Goal: Information Seeking & Learning: Check status

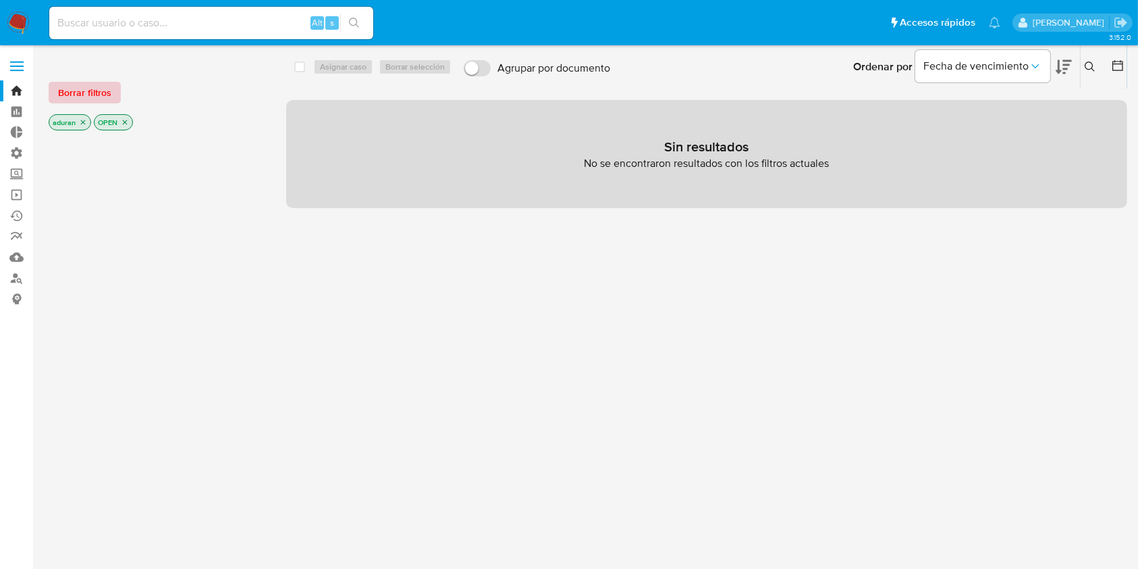
click at [88, 83] on span "Borrar filtros" at bounding box center [84, 92] width 53 height 19
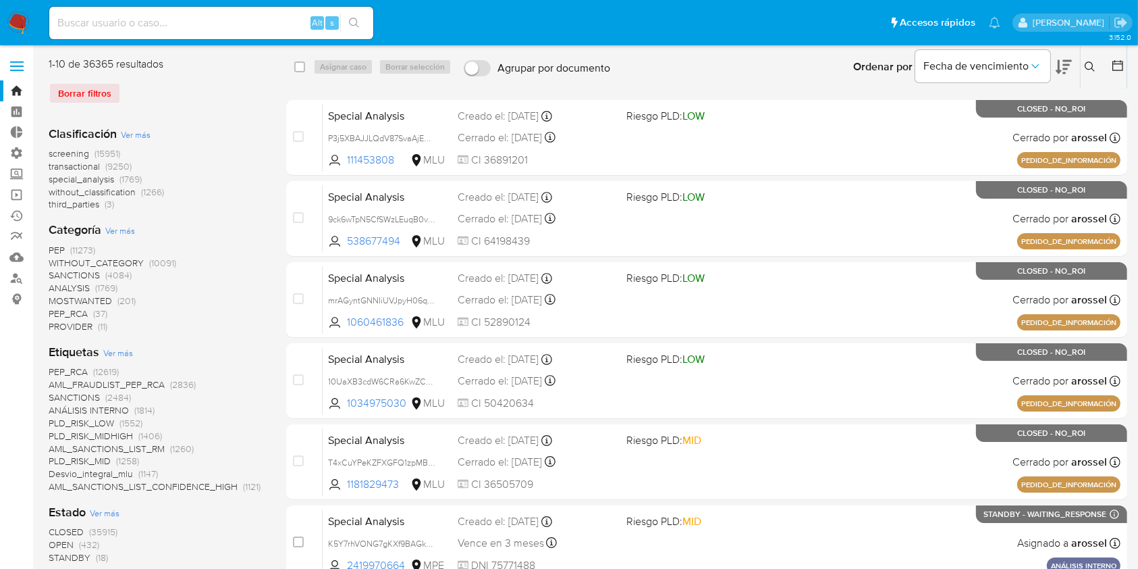
click at [1117, 73] on button at bounding box center [1119, 67] width 16 height 16
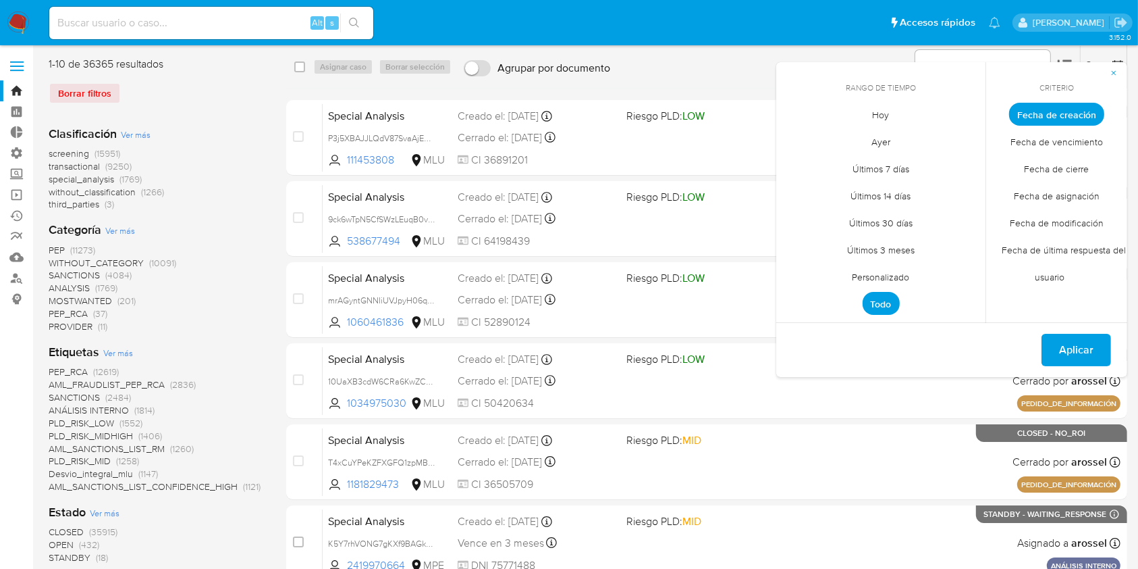
click at [1050, 177] on span "Fecha de cierre" at bounding box center [1057, 169] width 93 height 28
click at [912, 271] on span "Personalizado" at bounding box center [882, 277] width 86 height 28
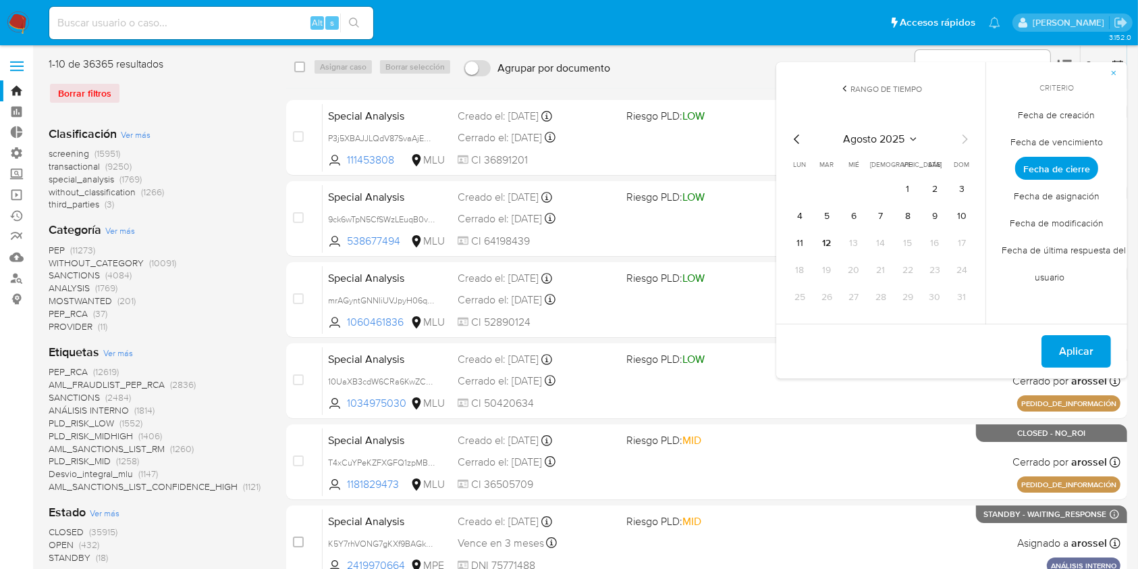
click at [798, 141] on icon "Mes anterior" at bounding box center [797, 139] width 16 height 16
click at [828, 181] on button "1" at bounding box center [827, 189] width 22 height 22
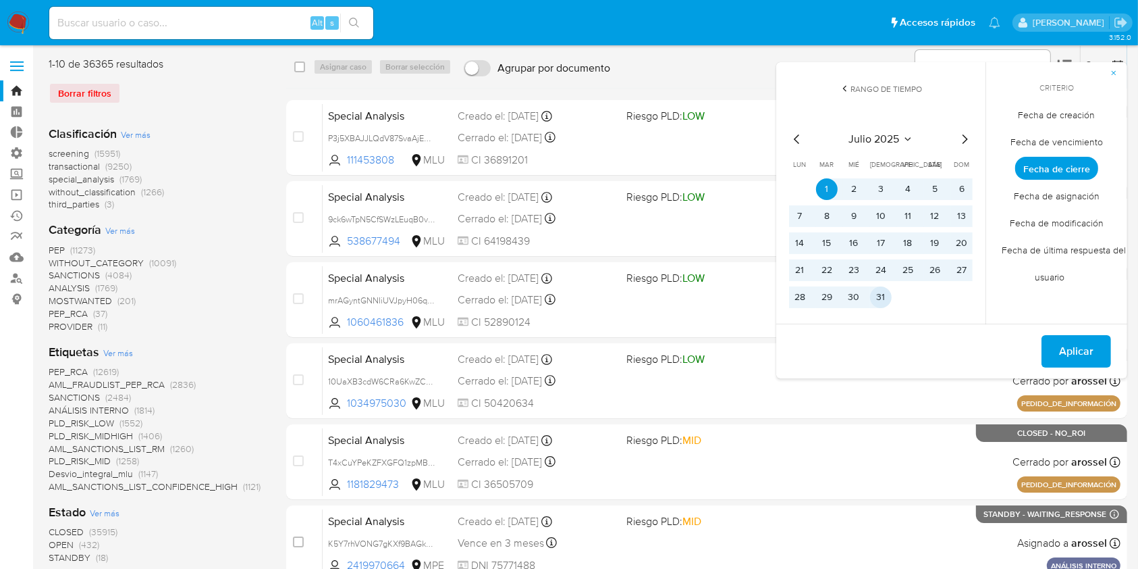
click at [883, 292] on button "31" at bounding box center [881, 297] width 22 height 22
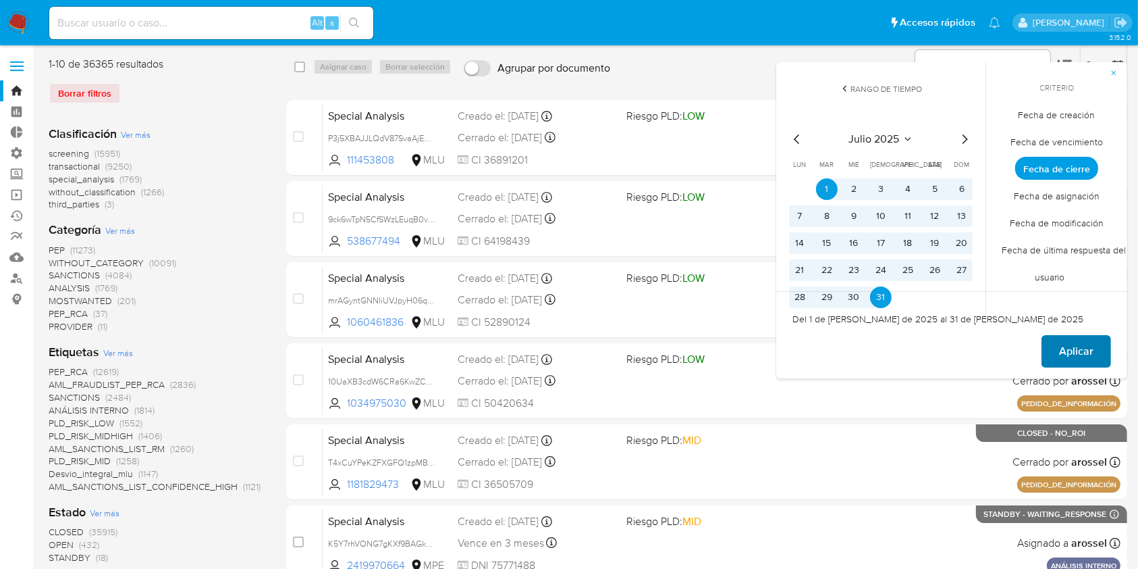
click at [1059, 348] on span "Aplicar" at bounding box center [1076, 351] width 34 height 30
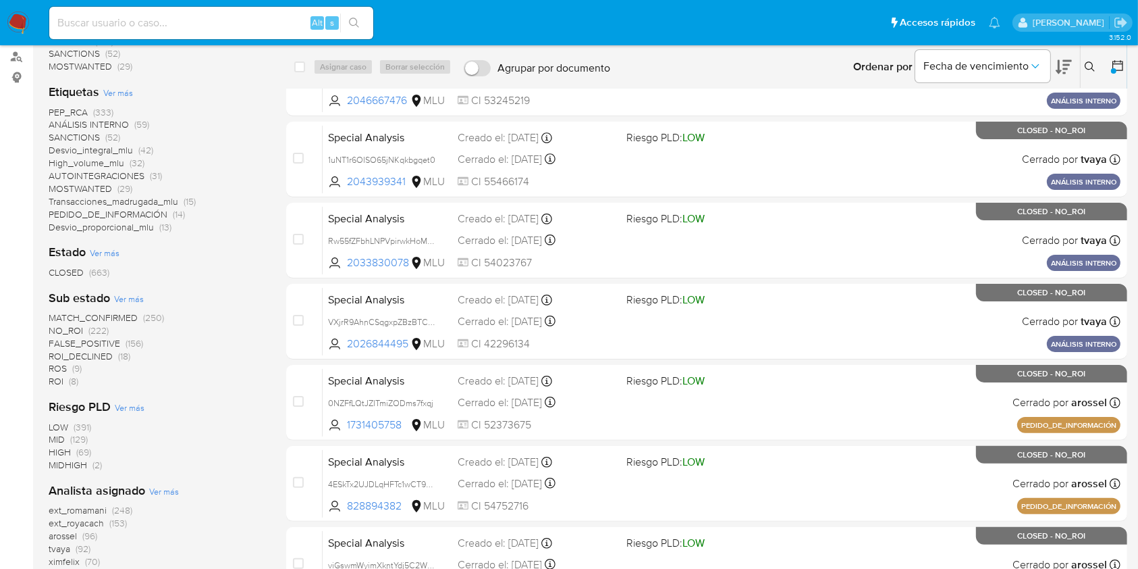
scroll to position [222, 0]
click at [63, 365] on span "ROS" at bounding box center [58, 368] width 18 height 14
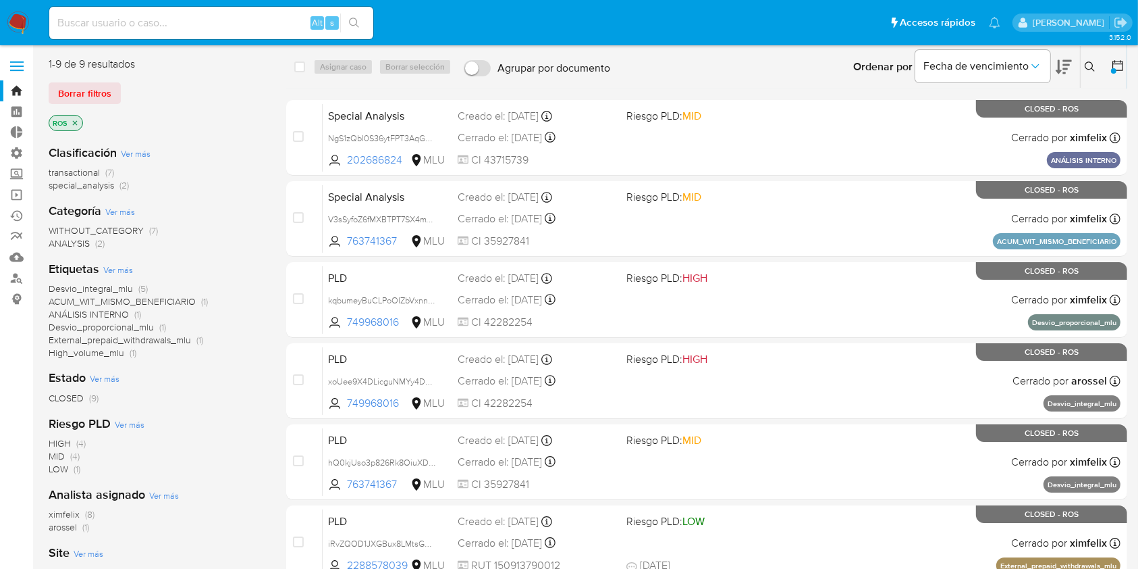
click at [1117, 61] on icon at bounding box center [1118, 66] width 14 height 14
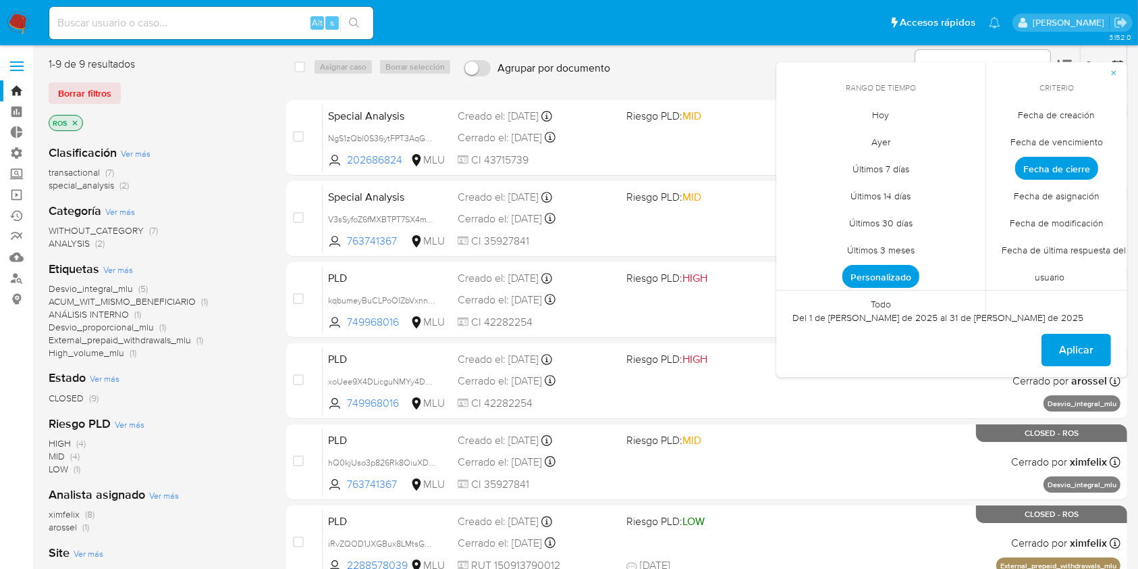
click at [874, 281] on span "Personalizado" at bounding box center [881, 276] width 77 height 23
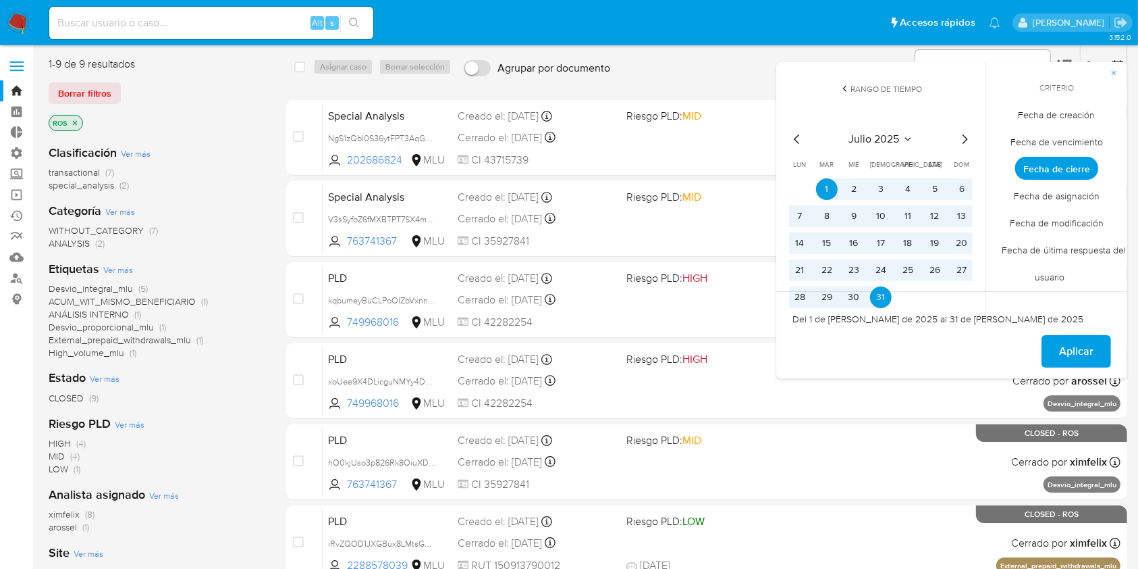
click at [798, 134] on icon "Mes anterior" at bounding box center [797, 139] width 16 height 16
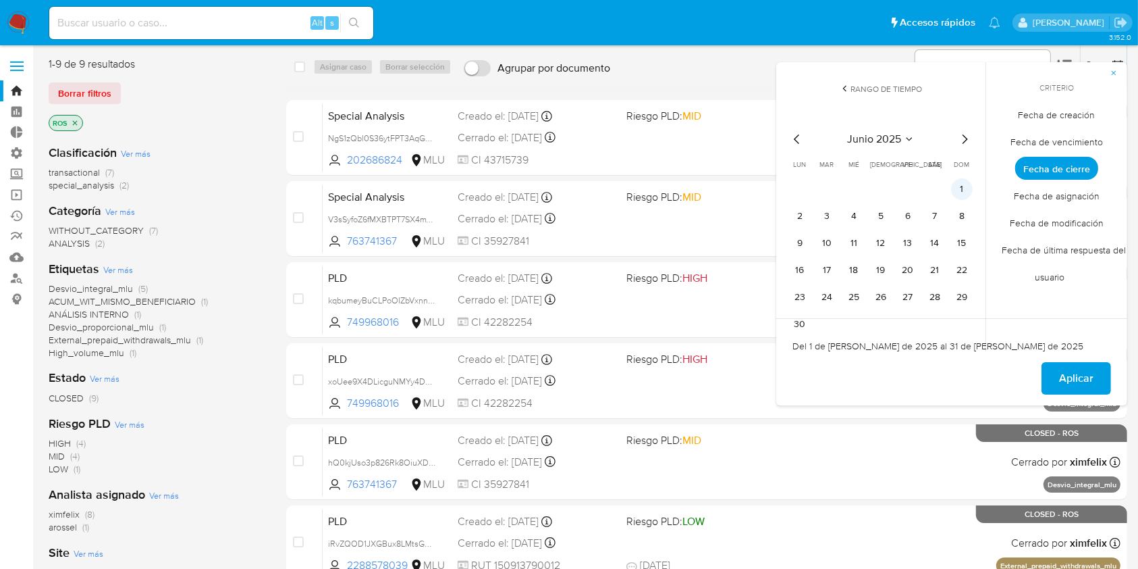
click at [962, 185] on button "1" at bounding box center [962, 189] width 22 height 22
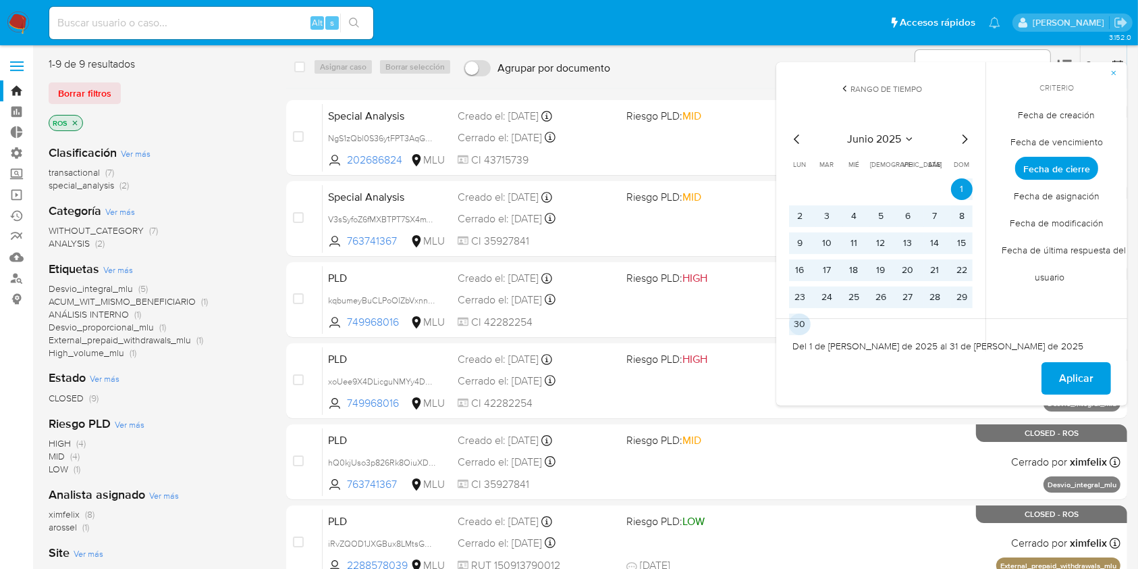
click at [799, 325] on button "30" at bounding box center [800, 324] width 22 height 22
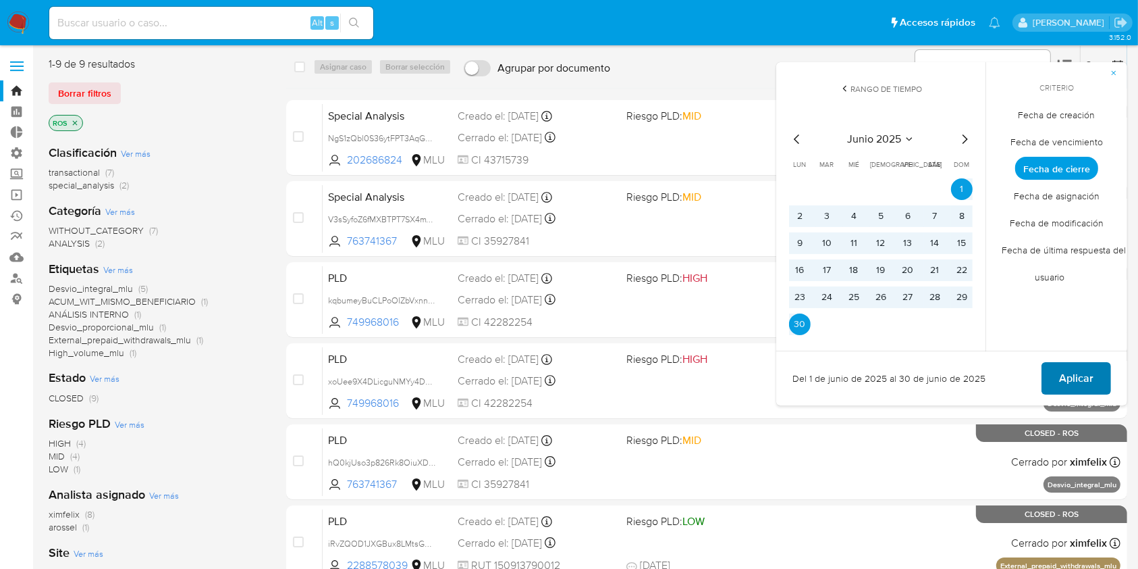
click at [1103, 373] on button "Aplicar" at bounding box center [1077, 378] width 70 height 32
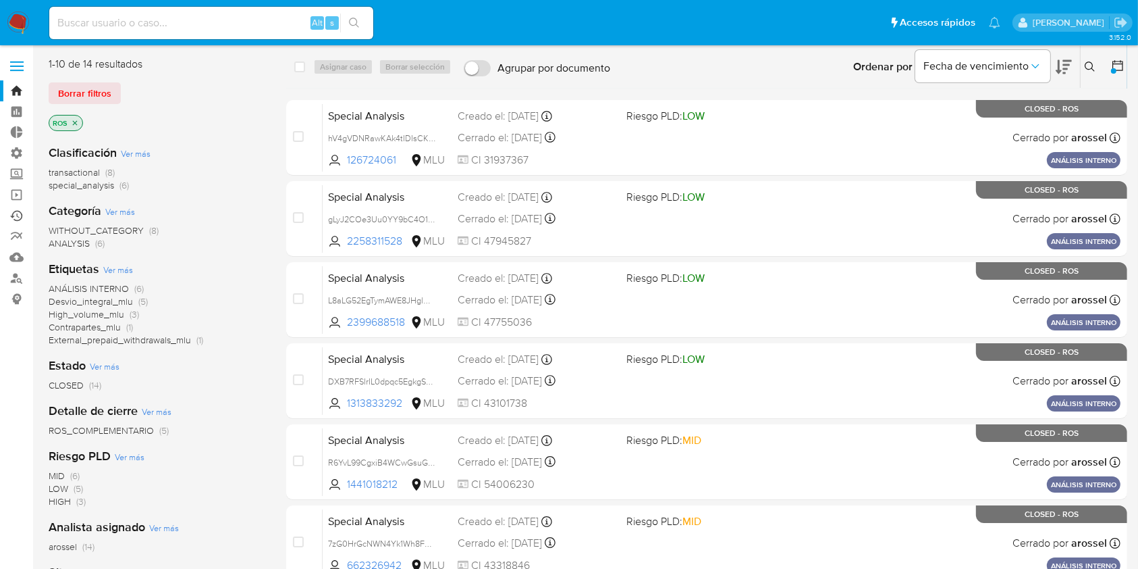
click at [17, 216] on link "Ejecuciones automáticas" at bounding box center [80, 215] width 161 height 21
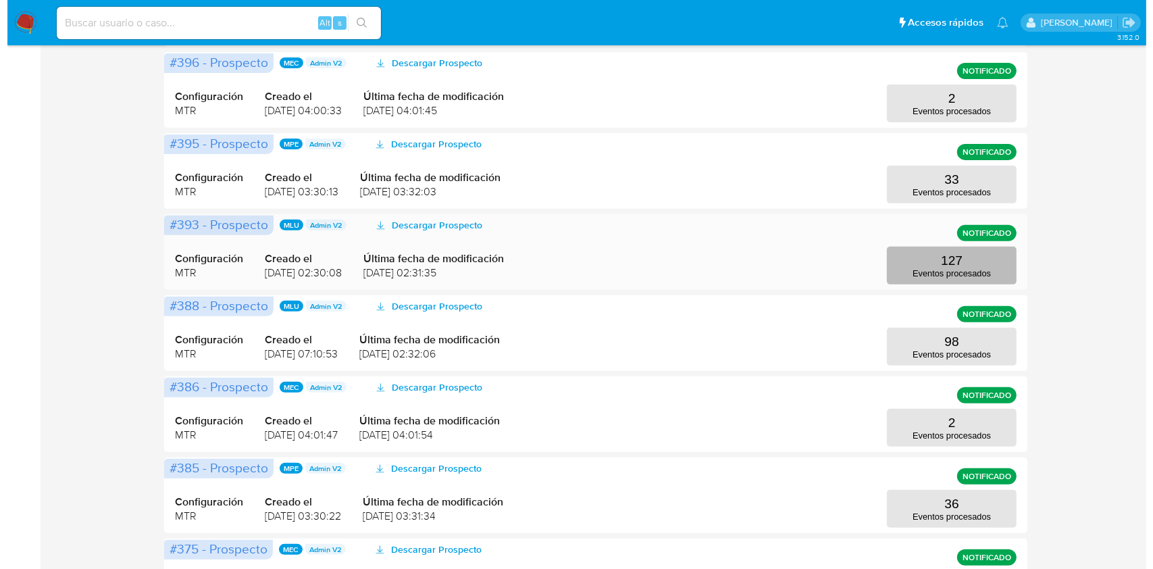
scroll to position [440, 0]
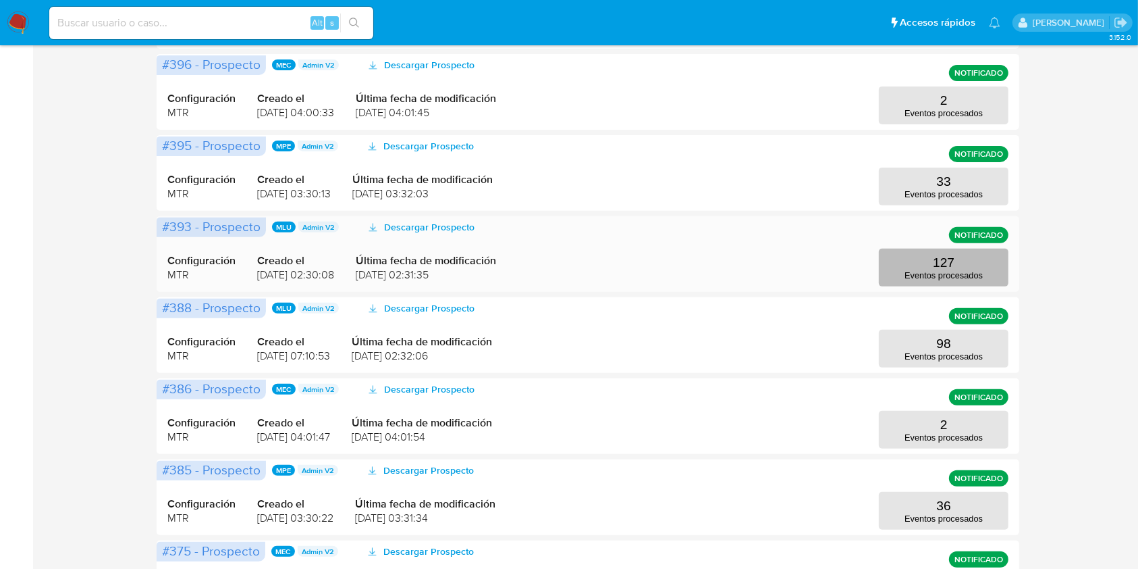
click at [962, 264] on button "127 Eventos procesados" at bounding box center [944, 267] width 130 height 38
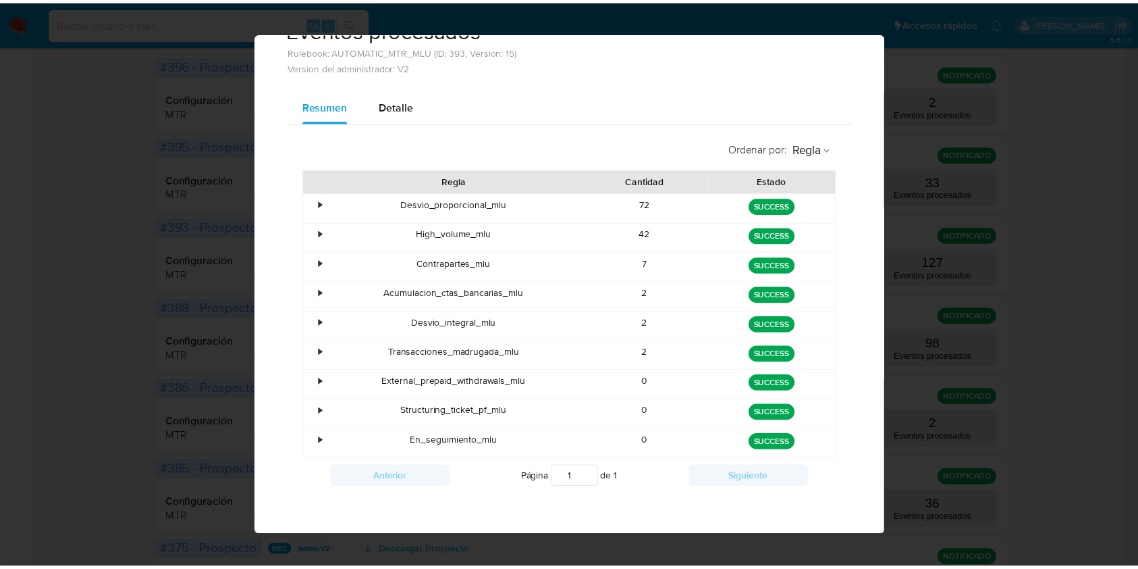
scroll to position [0, 0]
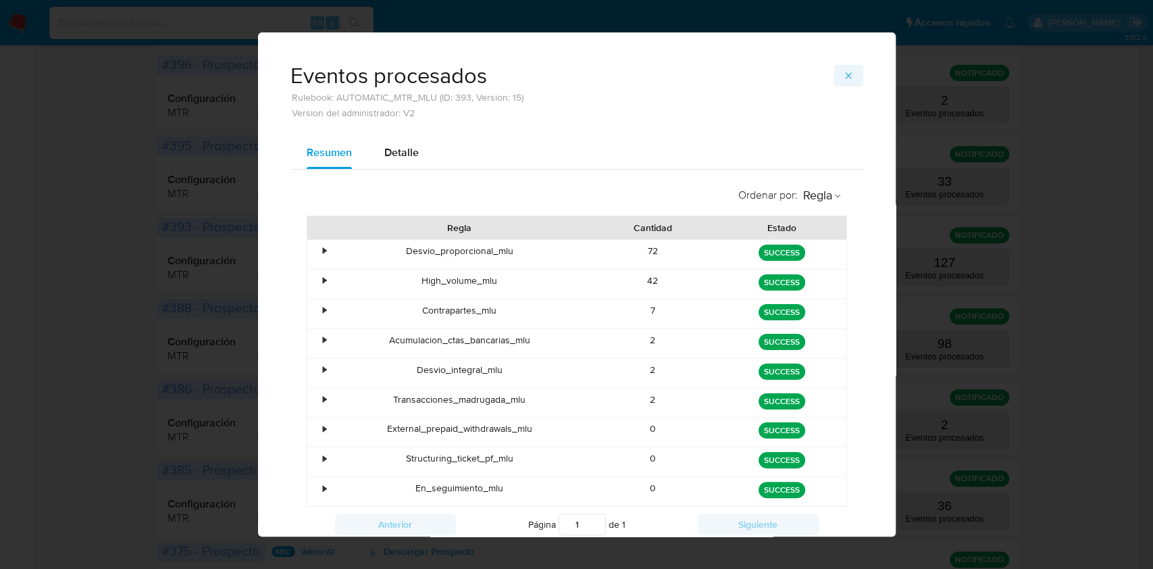
click at [845, 69] on span "button" at bounding box center [848, 75] width 11 height 19
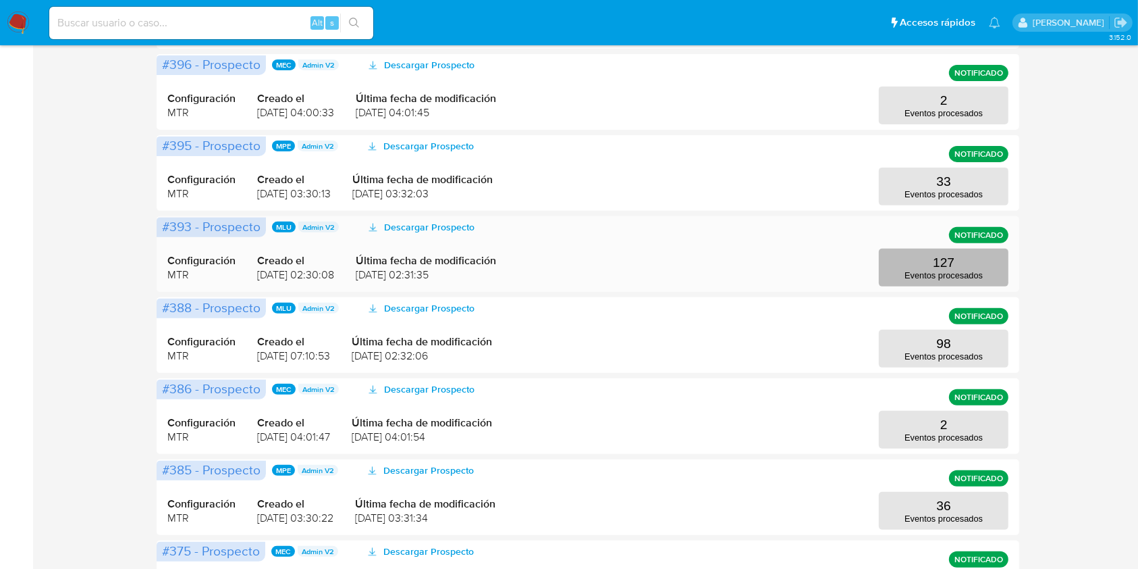
scroll to position [540, 0]
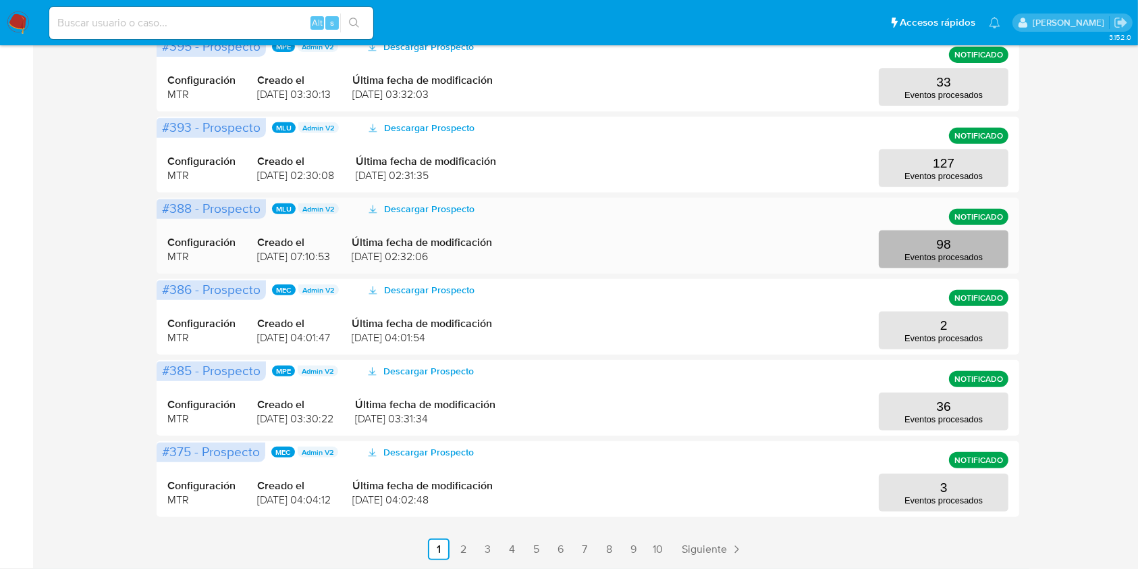
click at [967, 252] on p "Eventos procesados" at bounding box center [944, 257] width 78 height 10
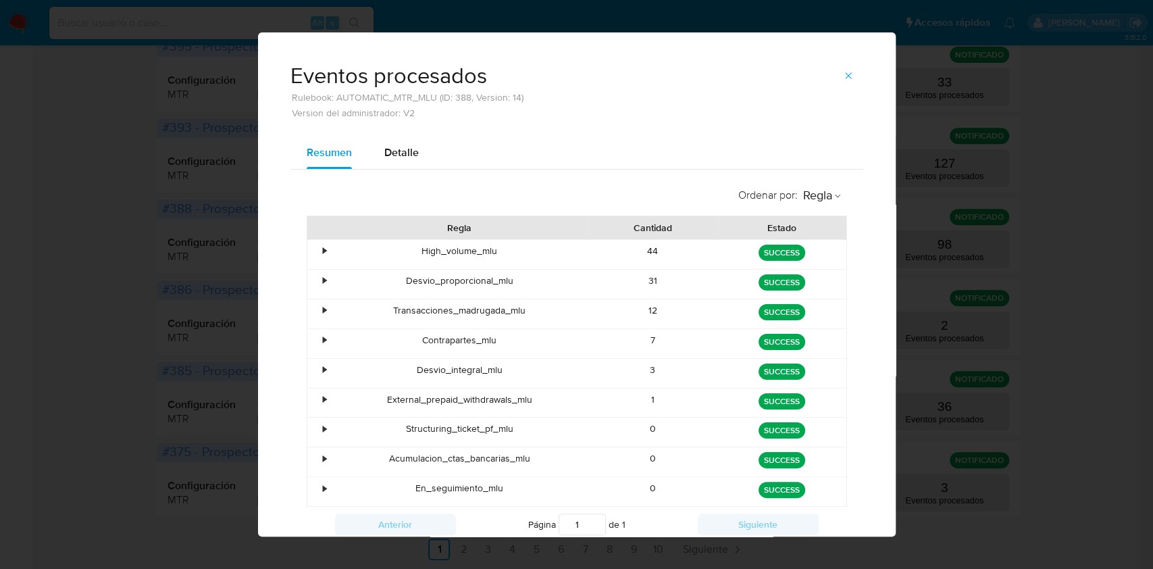
click at [146, 319] on div "Eventos procesados Rulebook: AUTOMATIC_MTR_MLU (ID: 388, Version: 14) Version d…" at bounding box center [576, 284] width 1153 height 569
click at [610, 447] on div "0" at bounding box center [652, 461] width 129 height 29
click at [843, 75] on icon "button" at bounding box center [848, 75] width 11 height 11
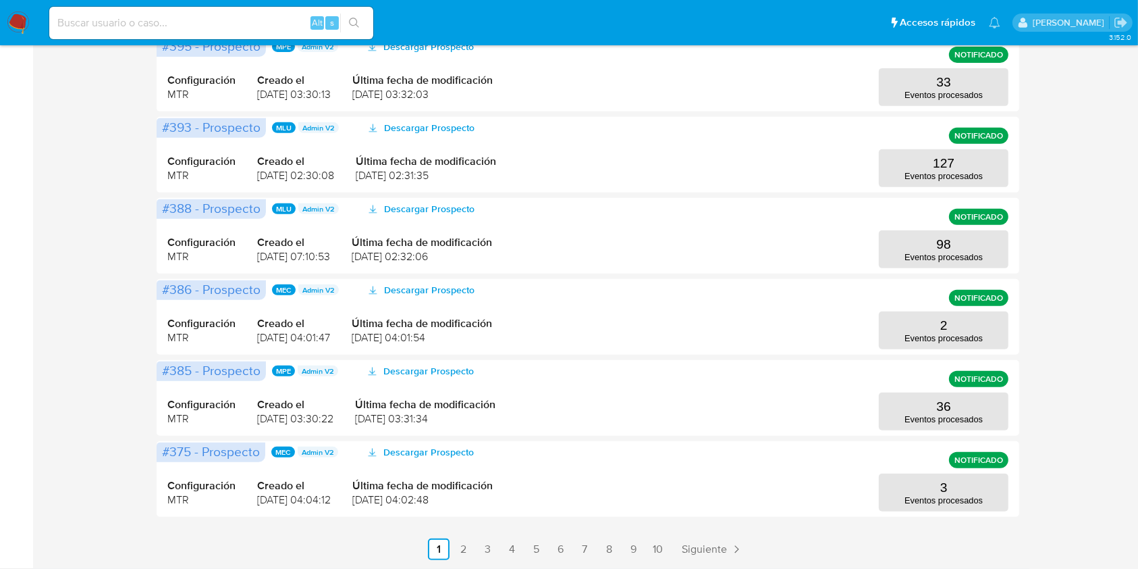
click at [17, 23] on img at bounding box center [18, 22] width 23 height 23
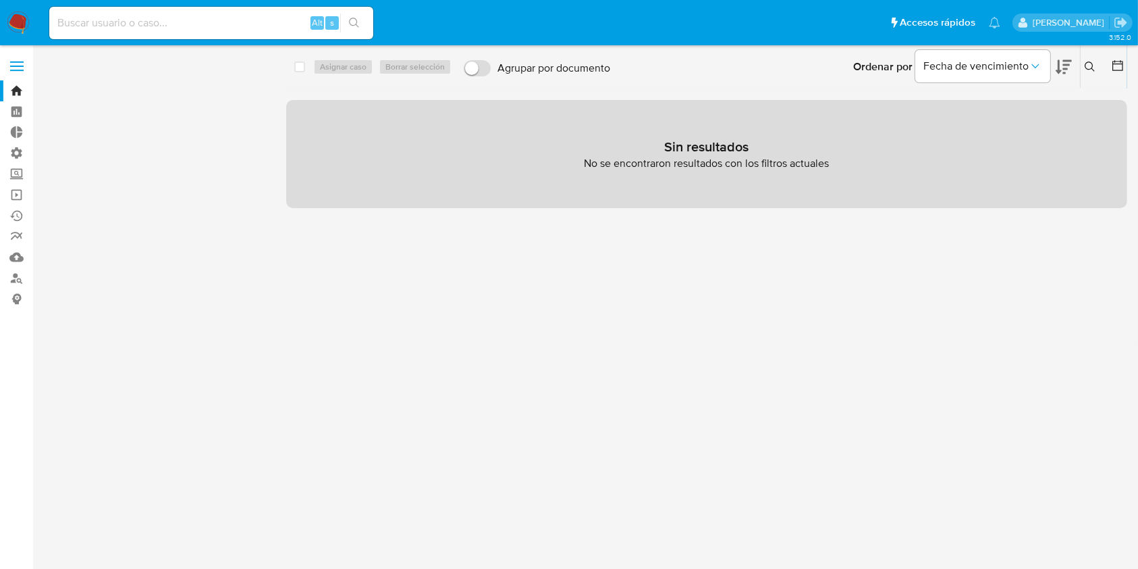
click at [98, 93] on span "Borrar filtros" at bounding box center [84, 92] width 53 height 19
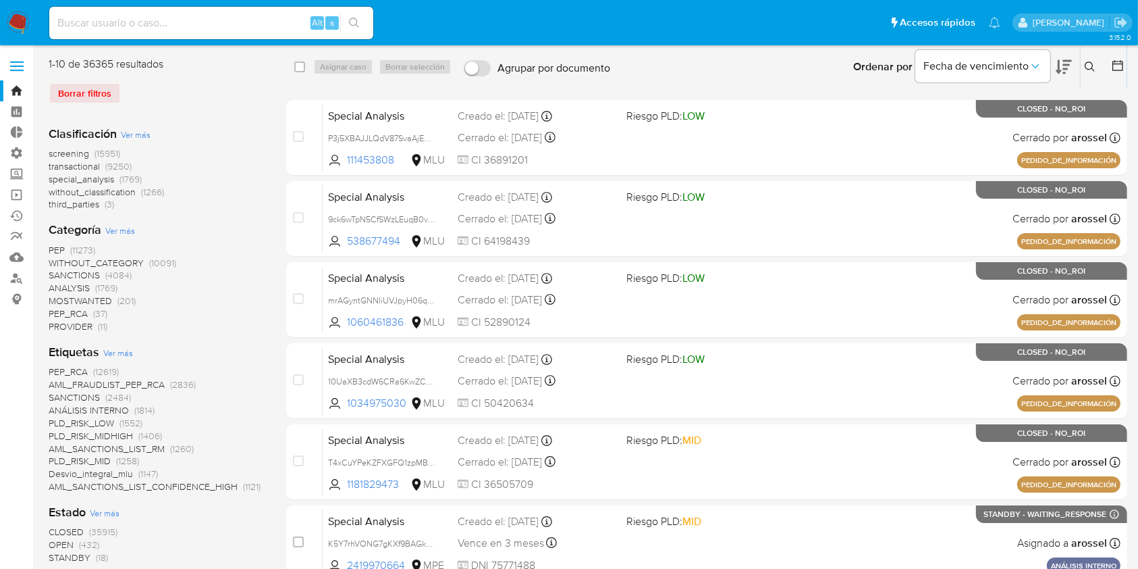
click at [1117, 68] on icon at bounding box center [1118, 66] width 14 height 14
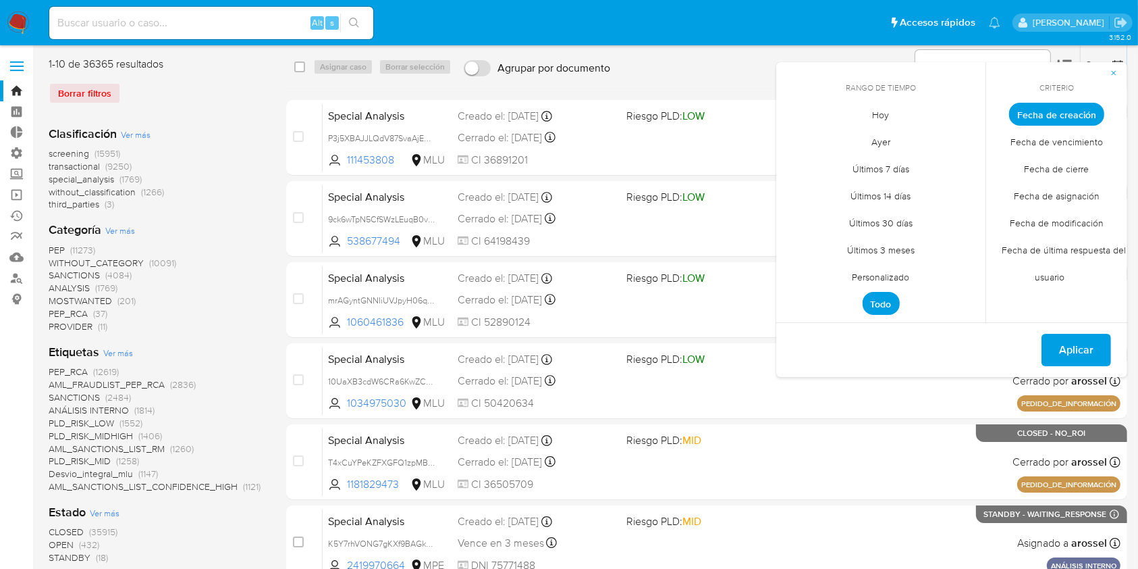
click at [884, 278] on span "Personalizado" at bounding box center [882, 277] width 86 height 28
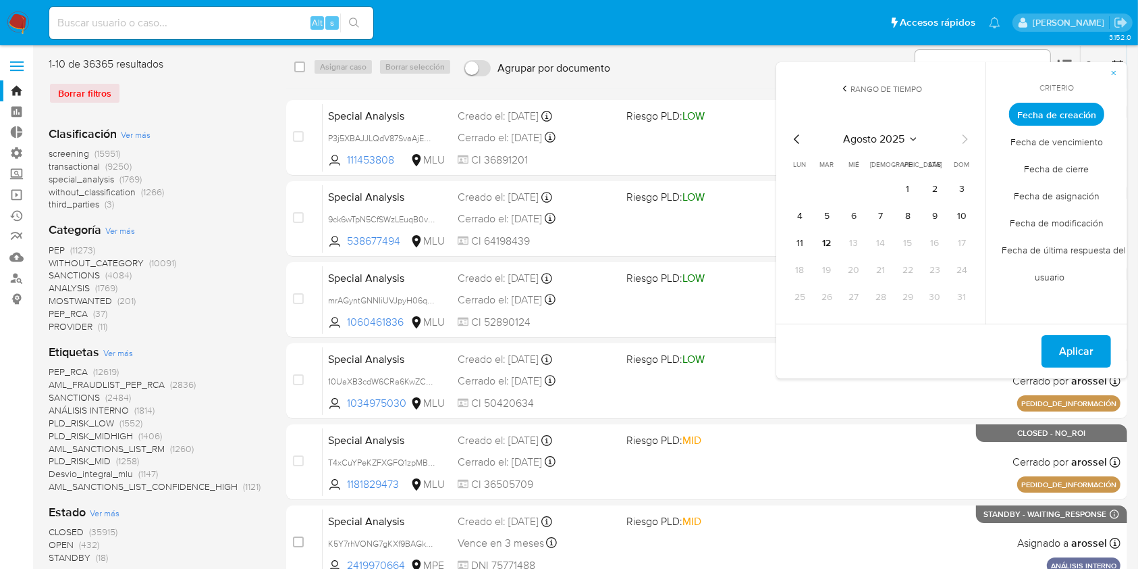
click at [793, 141] on icon "Mes anterior" at bounding box center [797, 139] width 16 height 16
click at [835, 185] on button "1" at bounding box center [827, 189] width 22 height 22
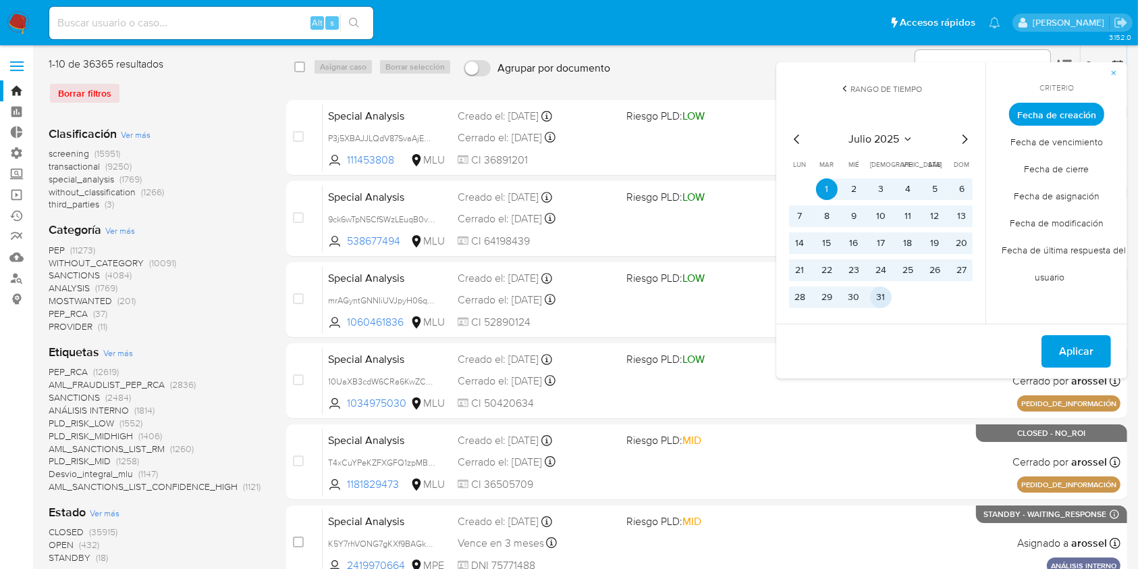
click at [886, 302] on button "31" at bounding box center [881, 297] width 22 height 22
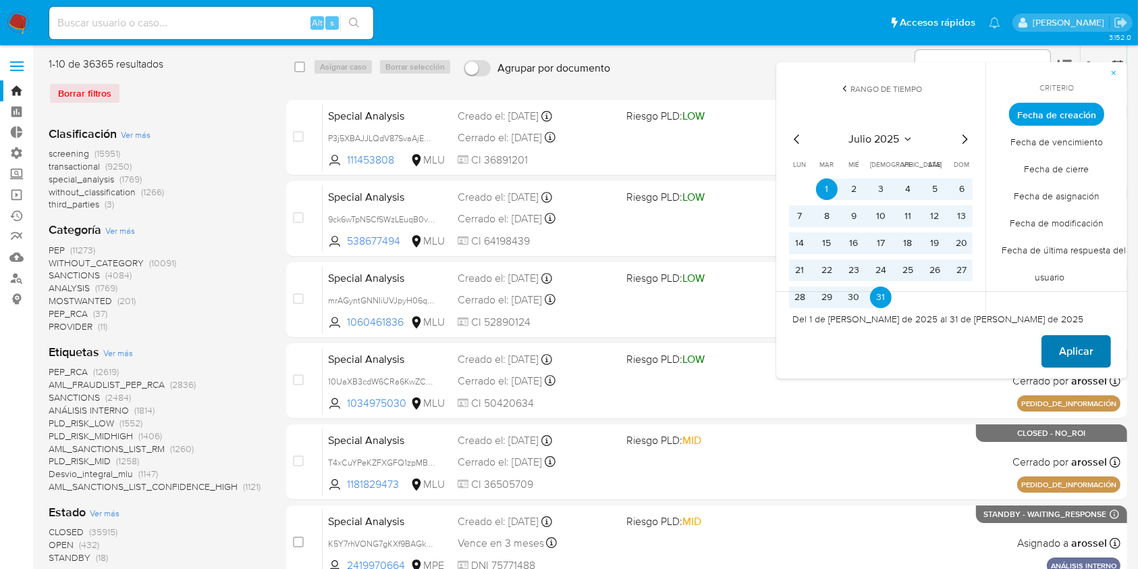
click at [1070, 346] on span "Aplicar" at bounding box center [1076, 351] width 34 height 30
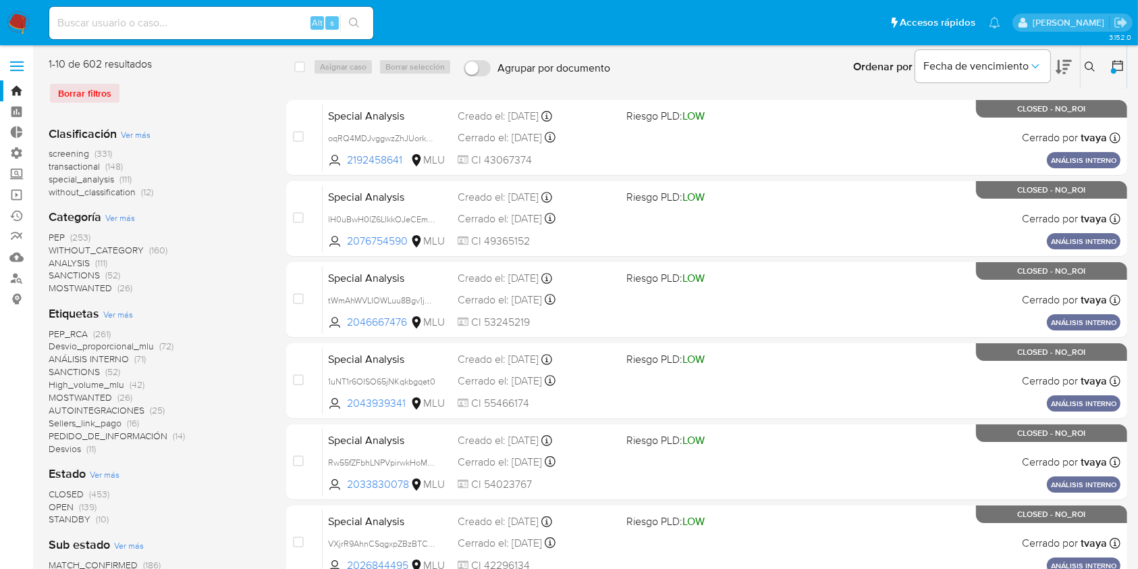
click at [119, 316] on span "Ver más" at bounding box center [118, 314] width 30 height 12
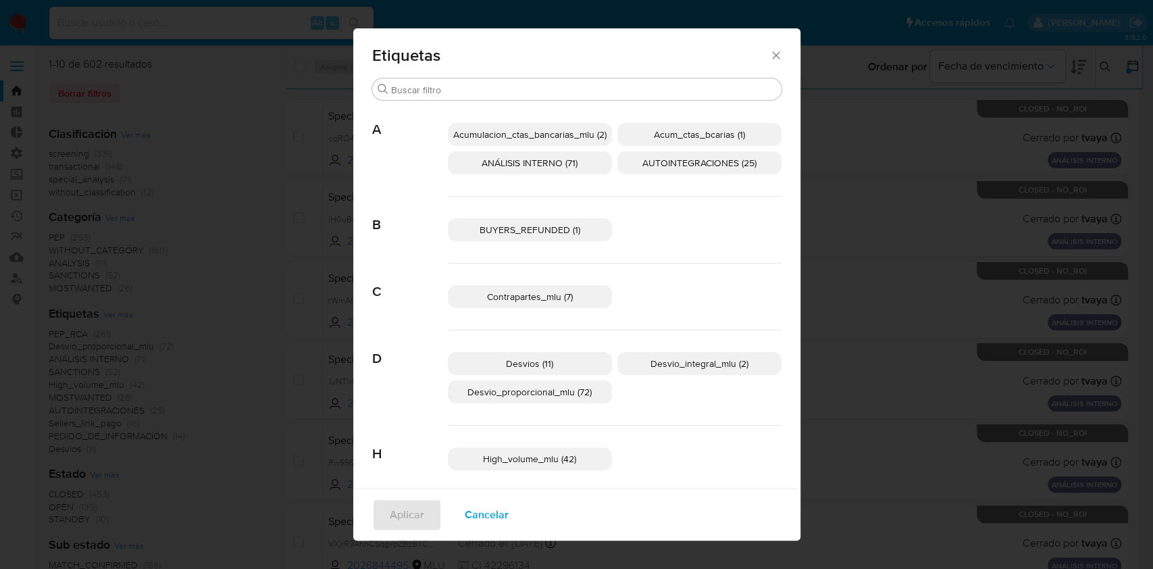
click at [261, 269] on div "Etiquetas Buscar A Acumulacion_ctas_bancarias_mlu (2) Acum_ctas_bcarias (1) ANÁ…" at bounding box center [576, 284] width 1153 height 569
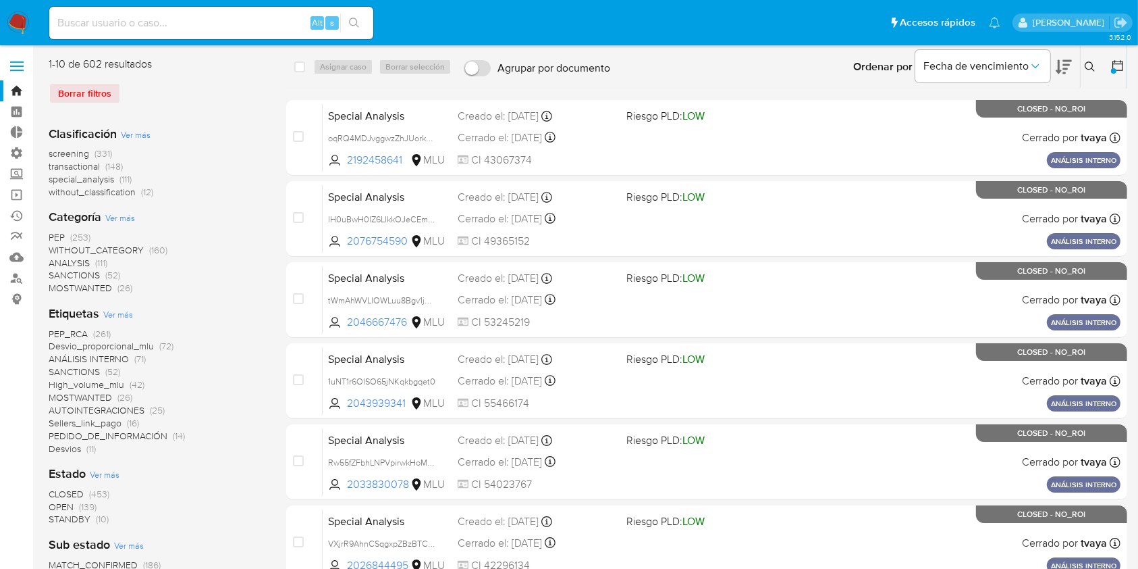
click at [130, 134] on span "Ver más" at bounding box center [136, 134] width 30 height 12
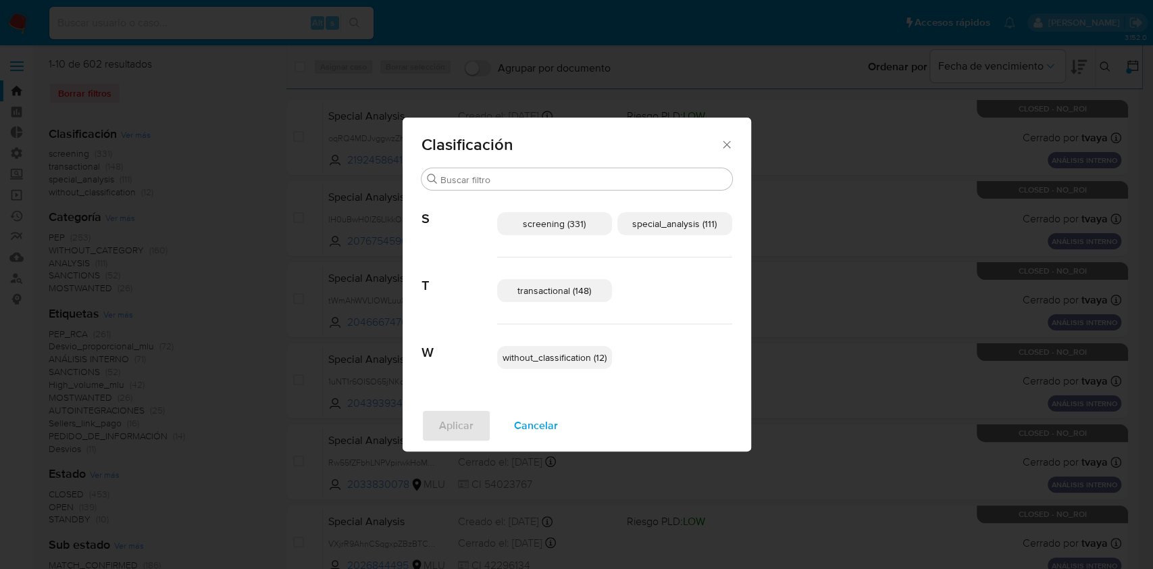
click at [583, 299] on p "transactional (148)" at bounding box center [554, 290] width 115 height 23
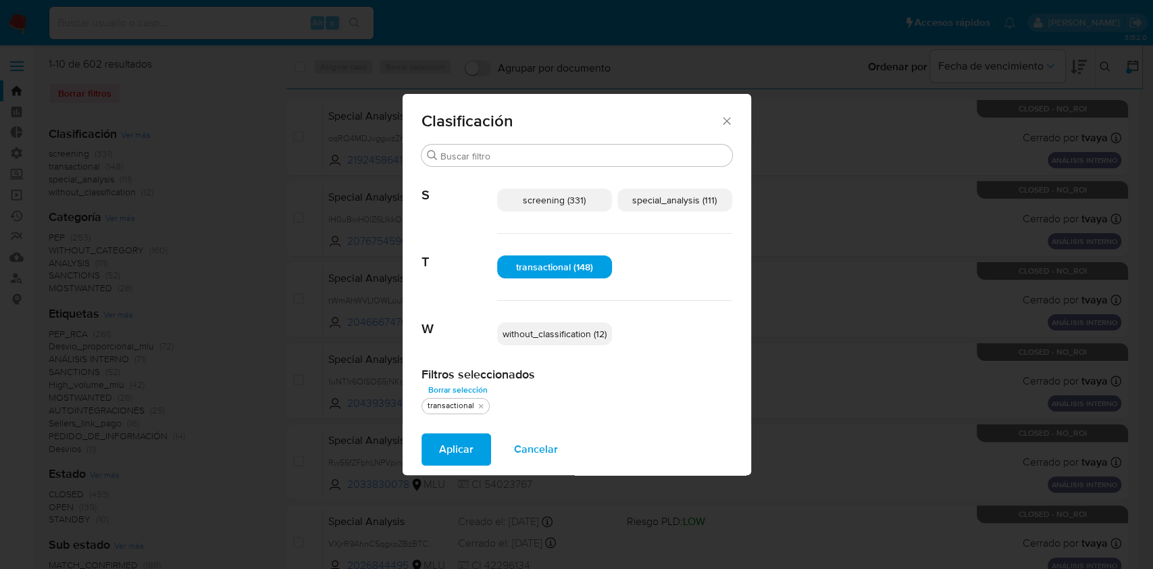
click at [662, 208] on p "special_analysis (111)" at bounding box center [674, 199] width 115 height 23
click at [462, 451] on span "Aplicar" at bounding box center [456, 449] width 34 height 30
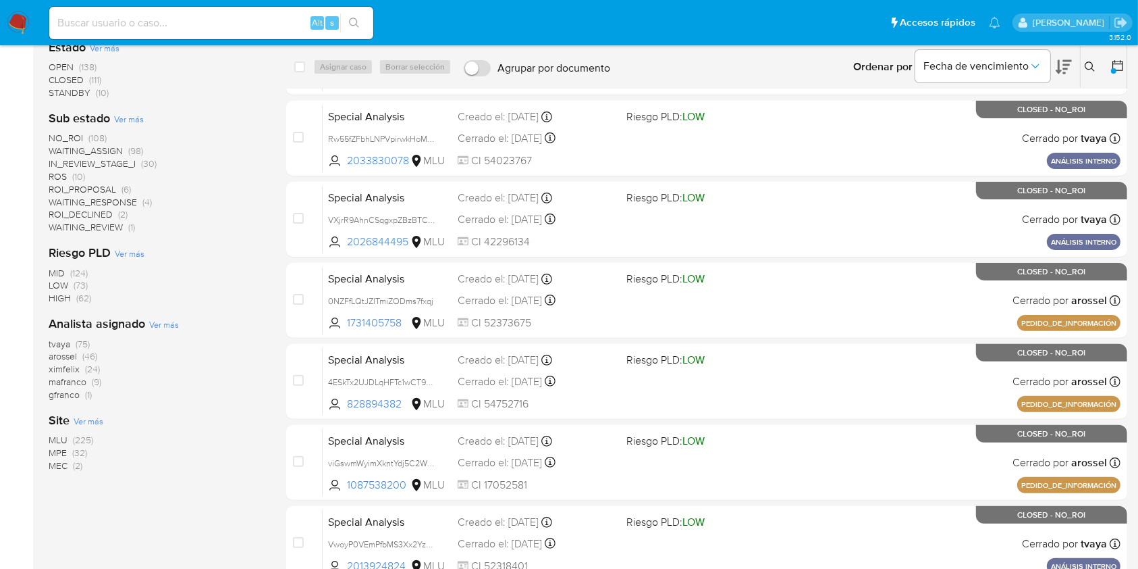
scroll to position [324, 0]
click at [57, 433] on span "MLU" at bounding box center [58, 439] width 19 height 14
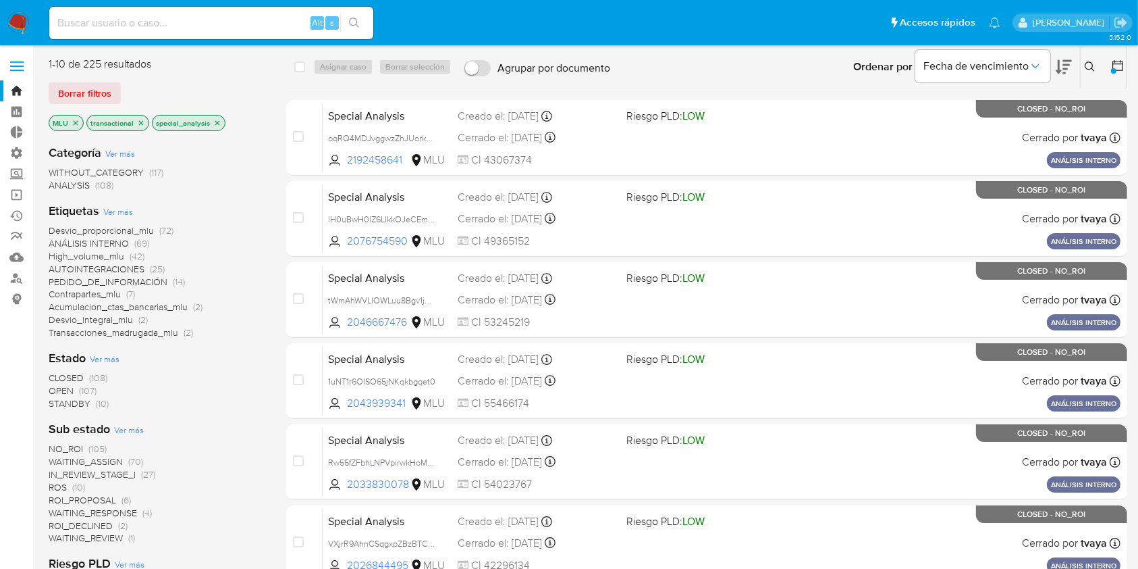
click at [124, 209] on span "Ver más" at bounding box center [118, 211] width 30 height 12
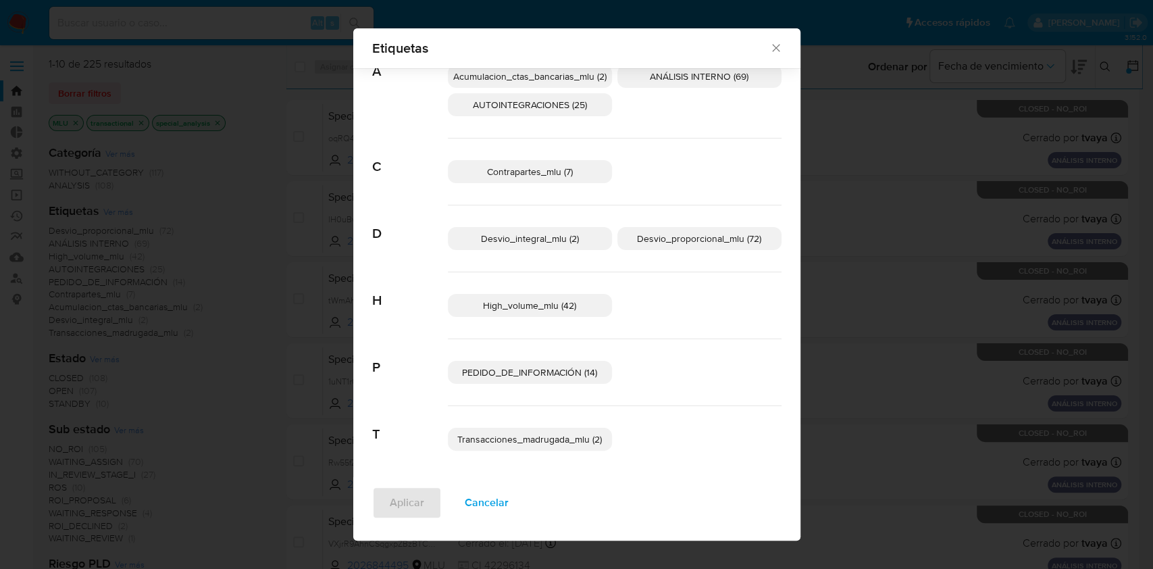
scroll to position [52, 0]
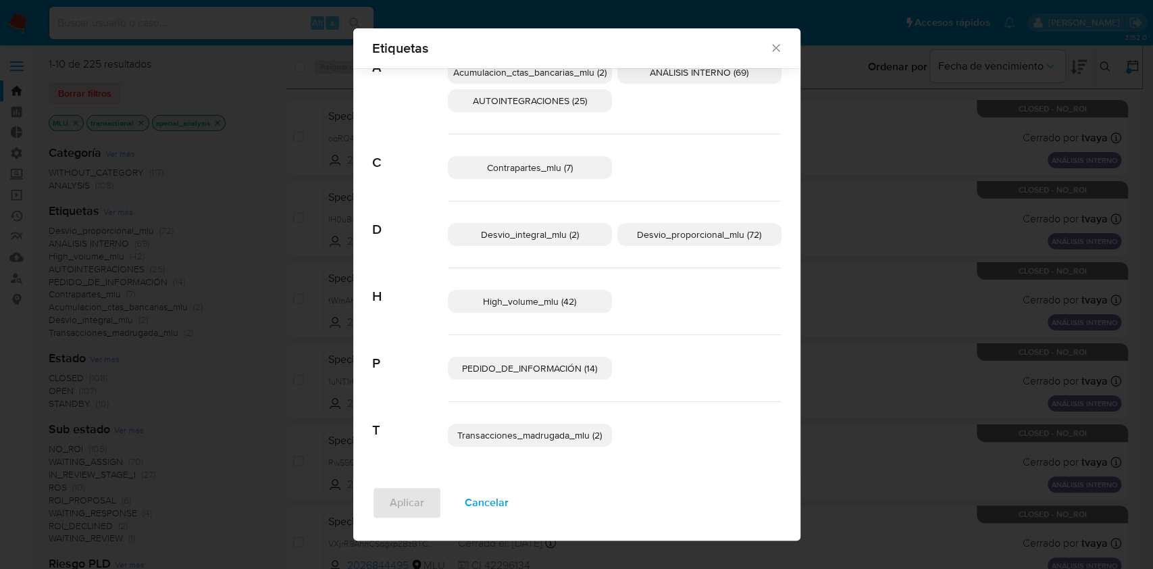
click at [479, 512] on span "Cancelar" at bounding box center [487, 503] width 44 height 30
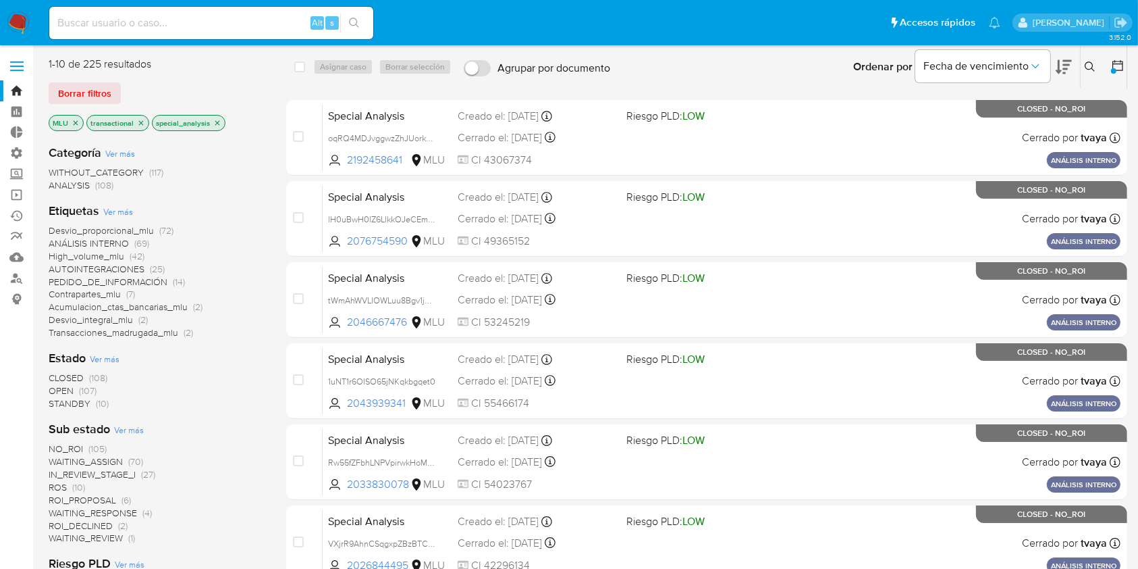
click at [1117, 67] on icon at bounding box center [1118, 66] width 14 height 14
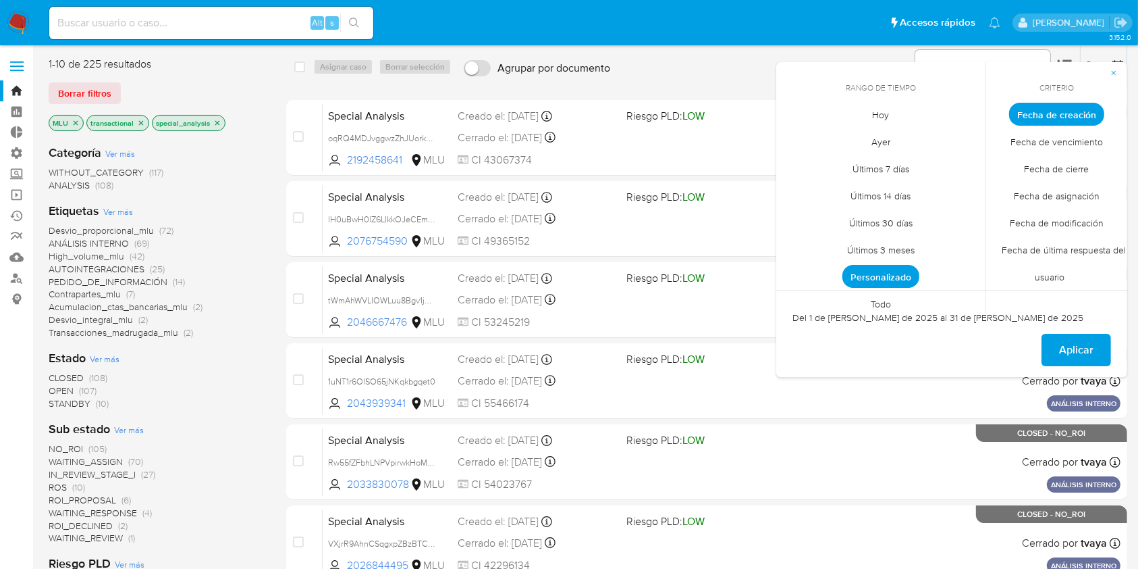
click at [878, 278] on span "Personalizado" at bounding box center [881, 276] width 77 height 23
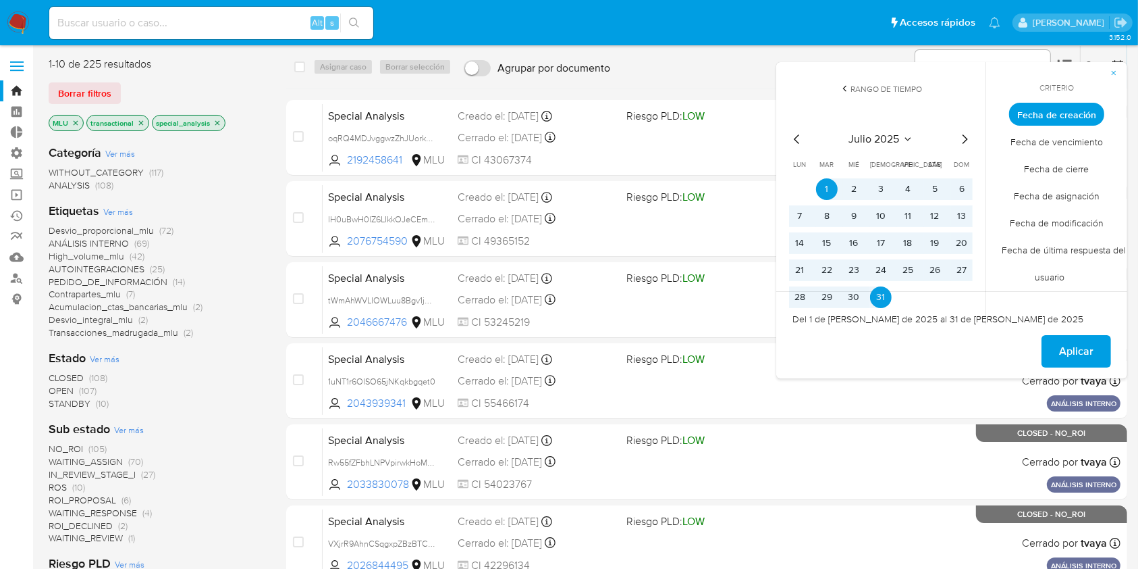
click at [797, 142] on icon "Mes anterior" at bounding box center [797, 139] width 16 height 16
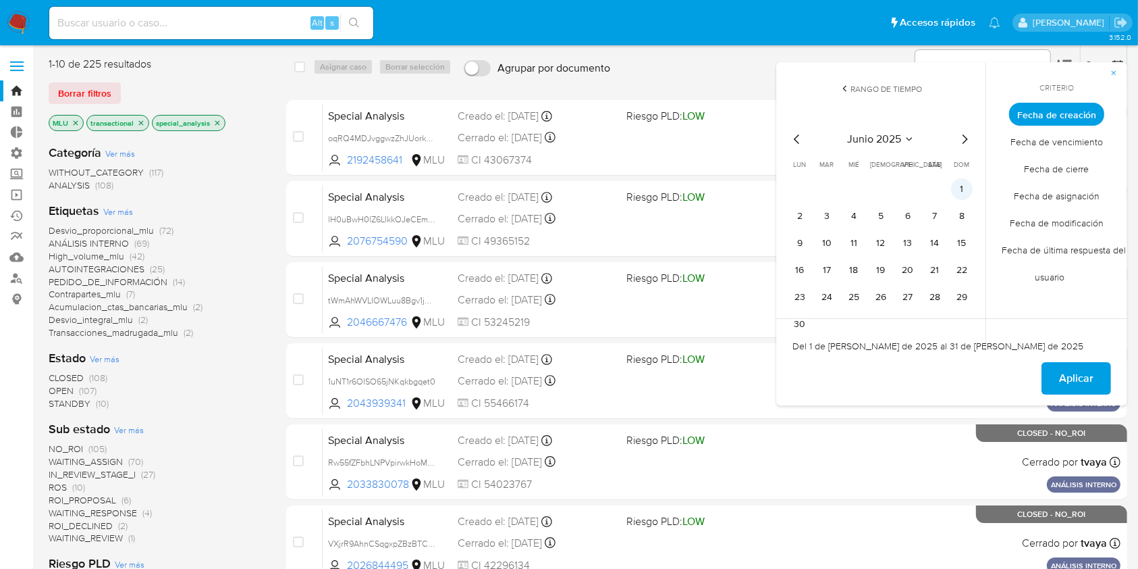
click at [957, 192] on button "1" at bounding box center [962, 189] width 22 height 22
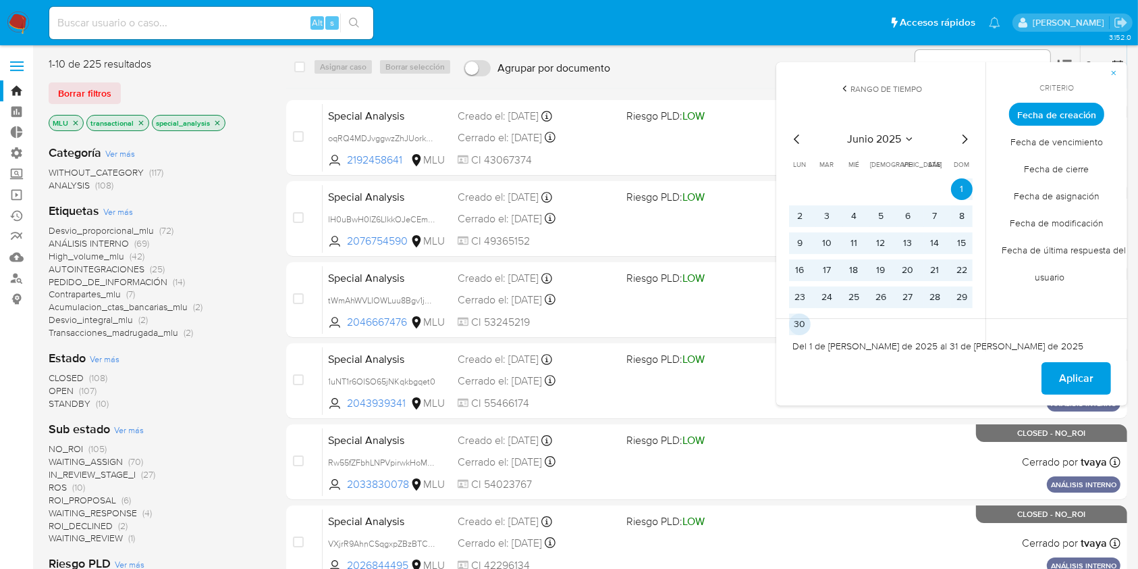
click at [797, 321] on button "30" at bounding box center [800, 324] width 22 height 22
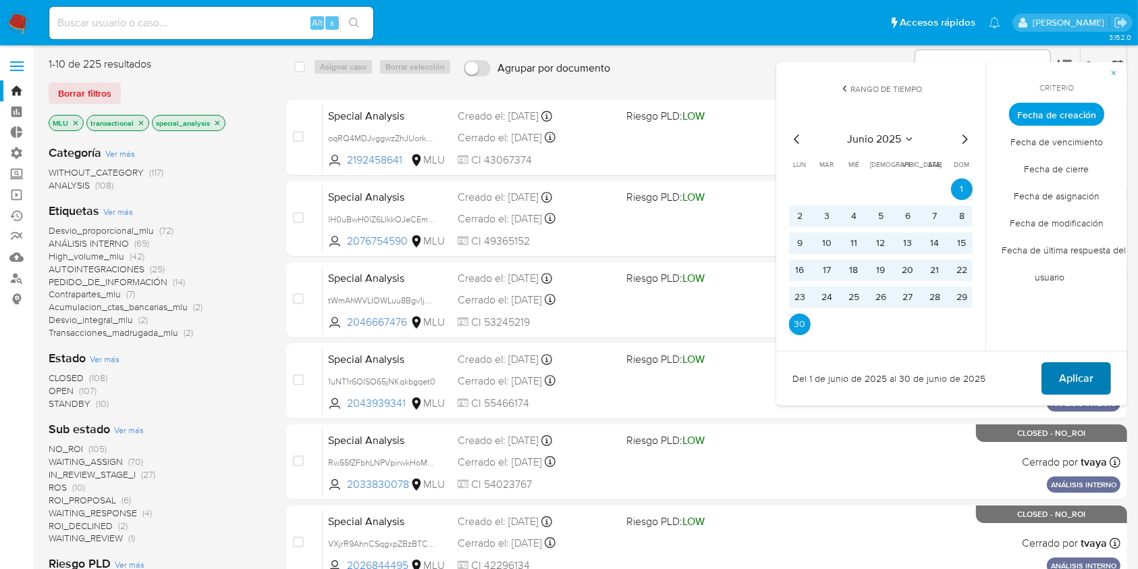
click at [1055, 375] on button "Aplicar" at bounding box center [1077, 378] width 70 height 32
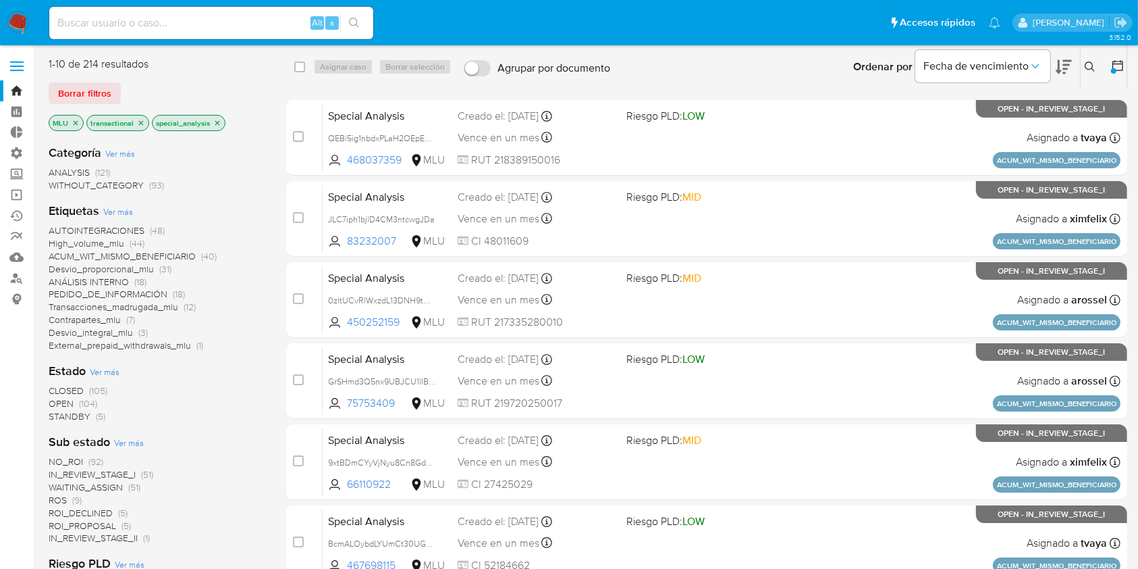
click at [124, 207] on span "Ver más" at bounding box center [118, 211] width 30 height 12
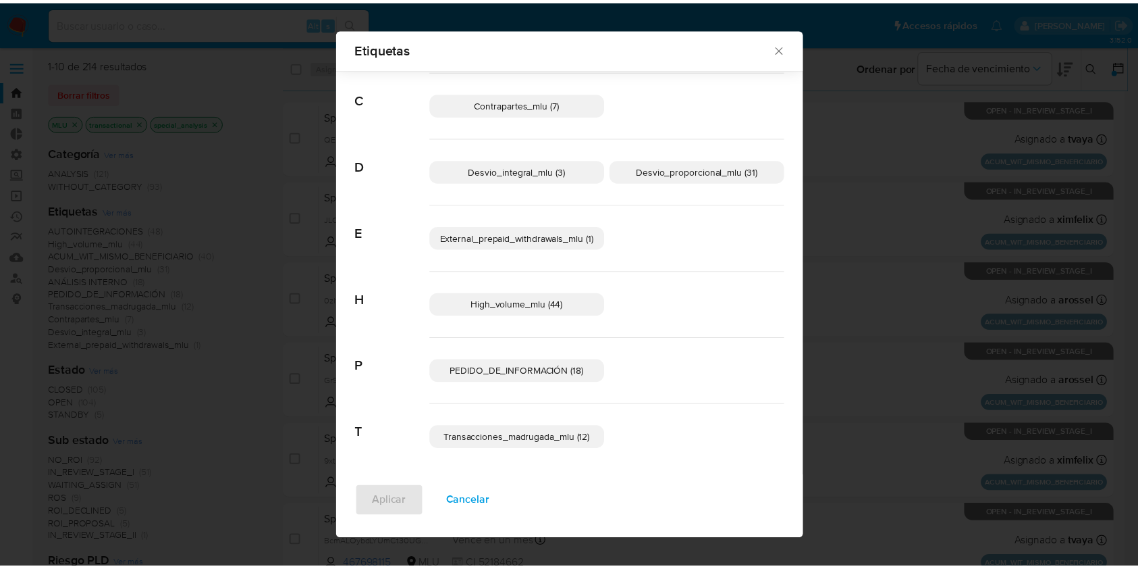
scroll to position [119, 0]
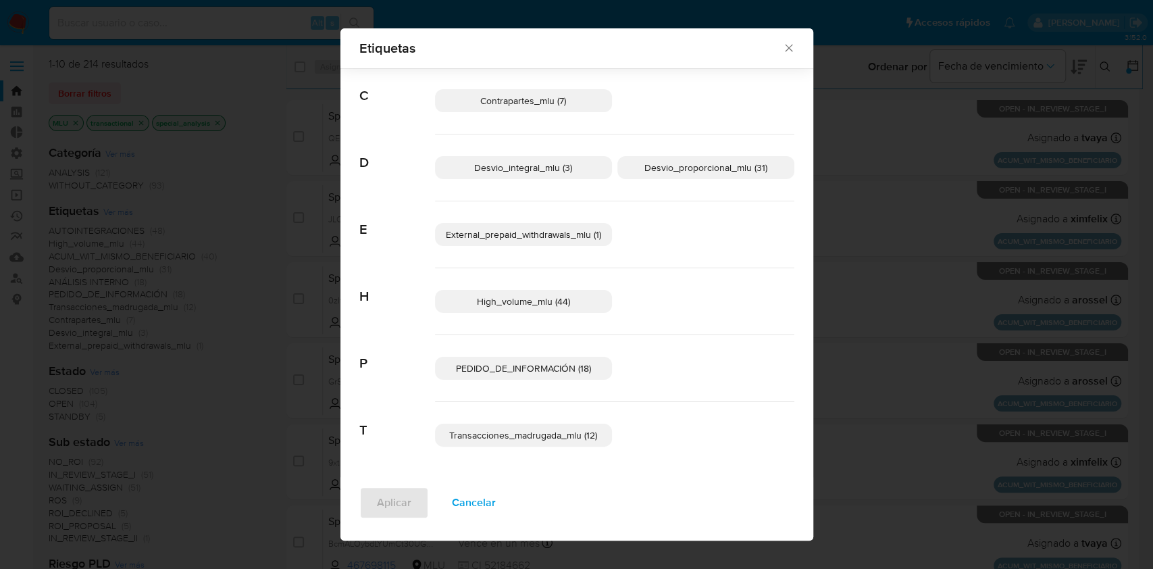
click at [853, 109] on div "Etiquetas Buscar A ACUM_WIT_MISMO_BENEFICIARIO (40) ANÁLISIS INTERNO (18) AUTOI…" at bounding box center [576, 284] width 1153 height 569
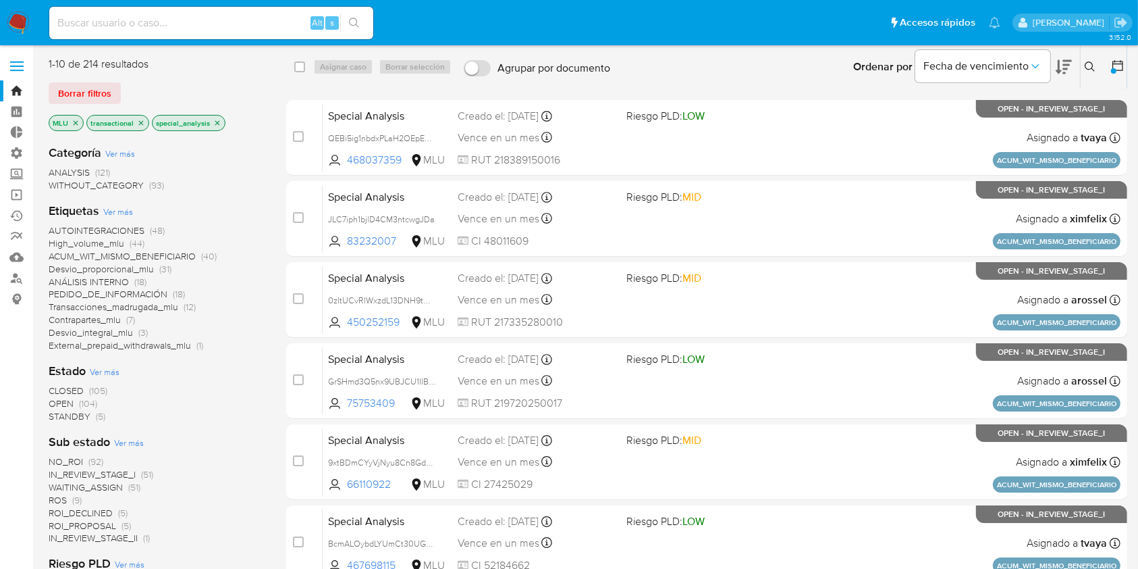
click at [1111, 60] on icon at bounding box center [1118, 66] width 14 height 14
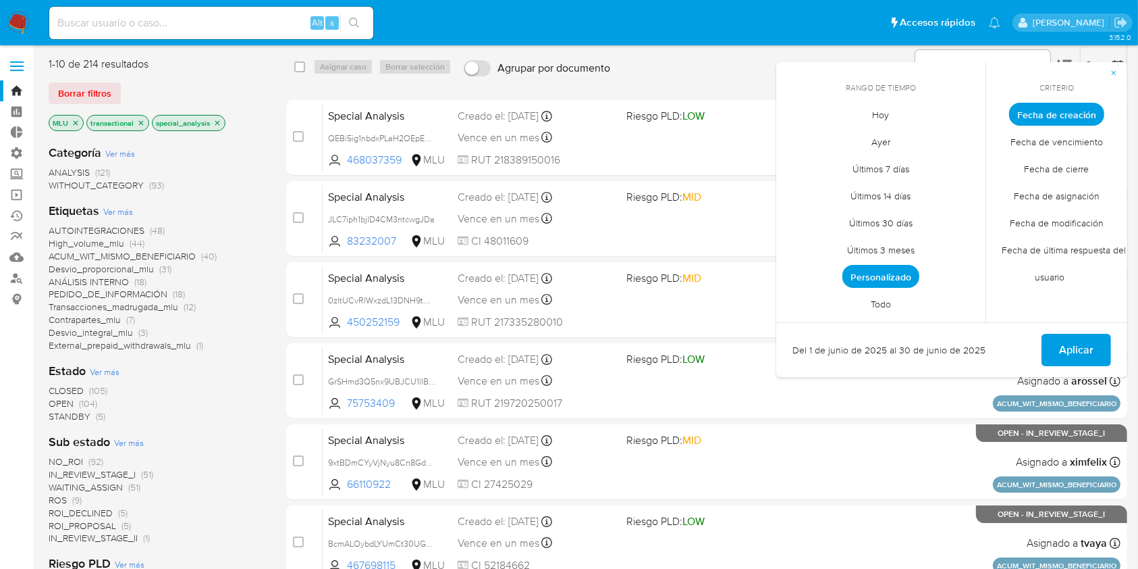
click at [897, 282] on span "Personalizado" at bounding box center [881, 276] width 77 height 23
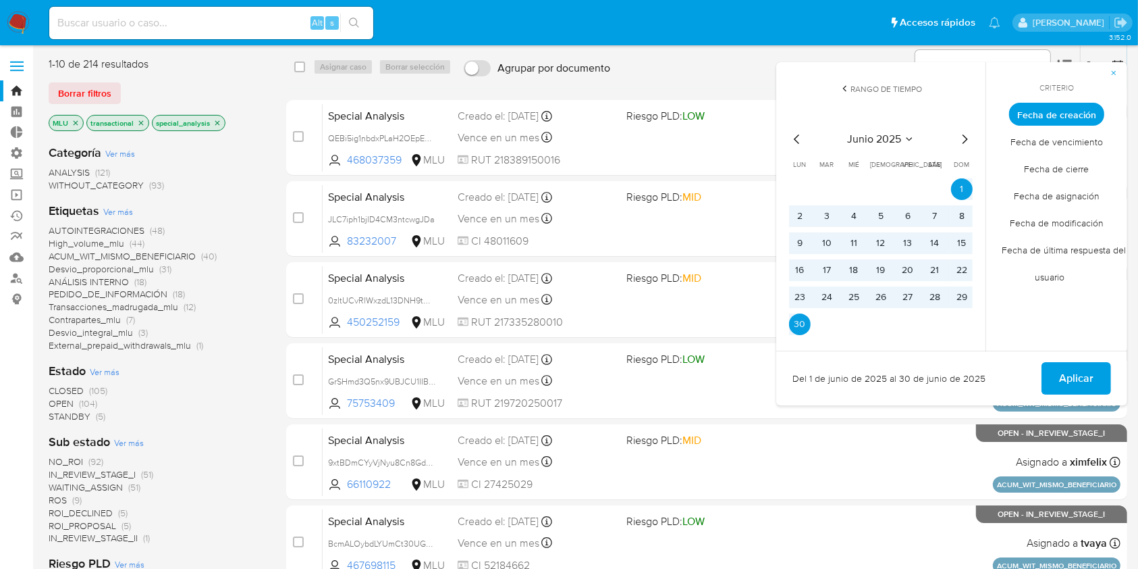
click at [962, 140] on icon "Mes siguiente" at bounding box center [965, 139] width 16 height 16
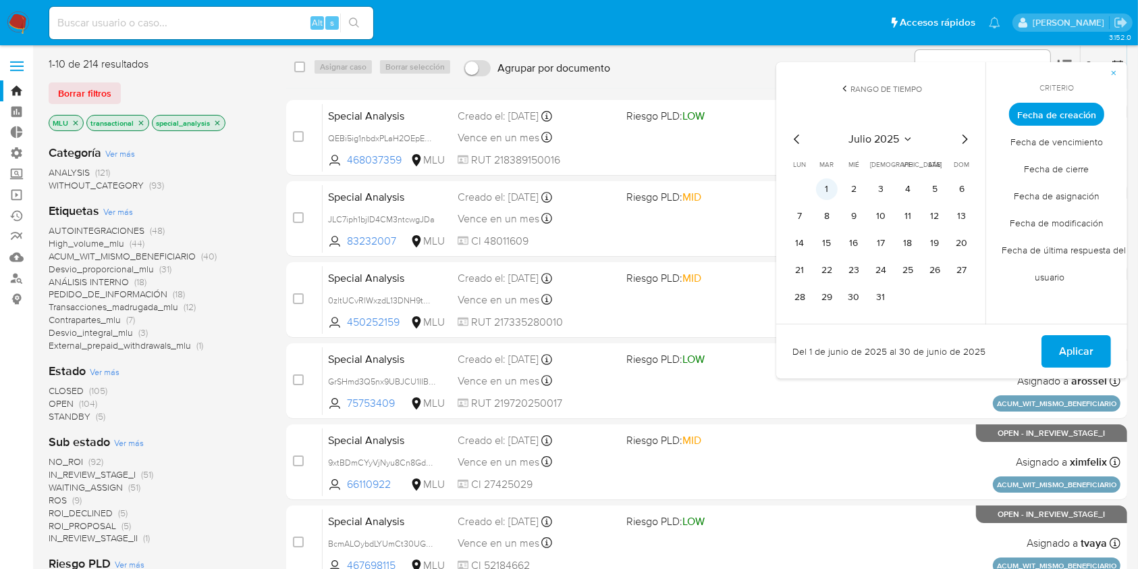
click at [837, 186] on button "1" at bounding box center [827, 189] width 22 height 22
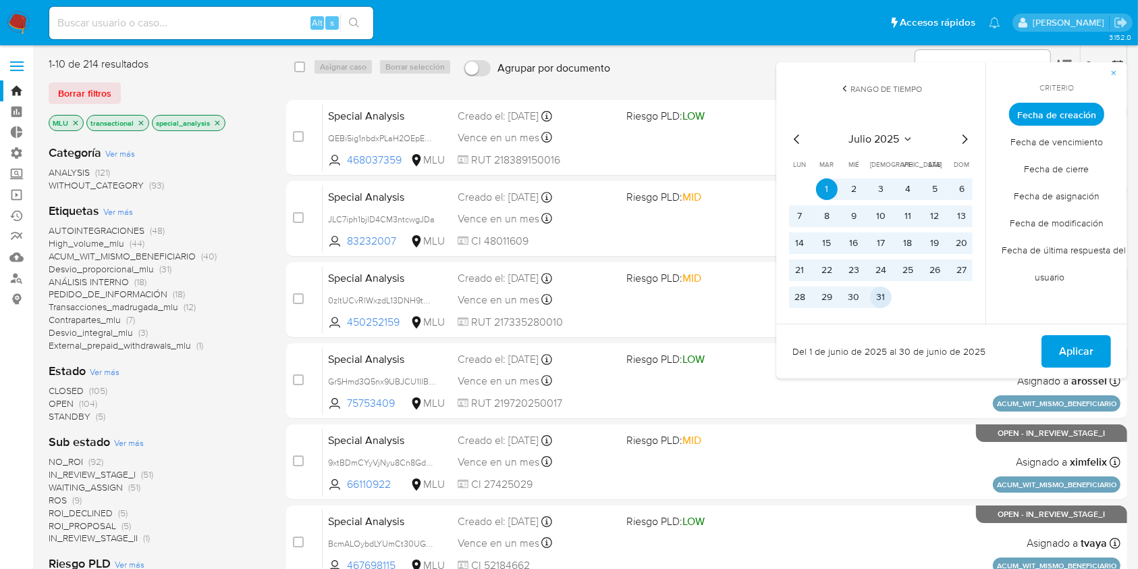
click at [882, 295] on button "31" at bounding box center [881, 297] width 22 height 22
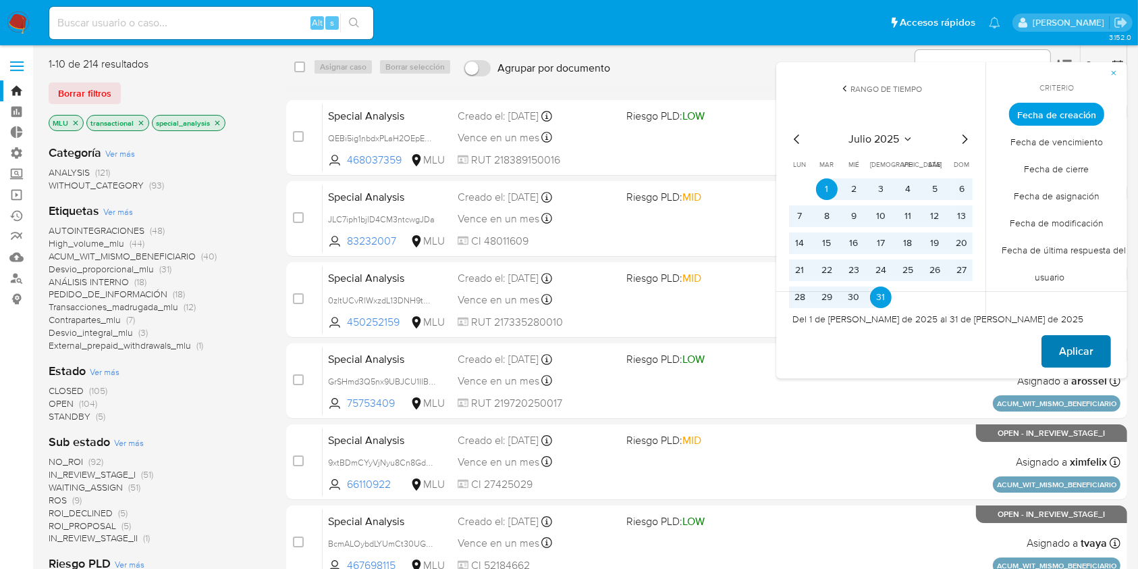
click at [1058, 349] on button "Aplicar" at bounding box center [1077, 351] width 70 height 32
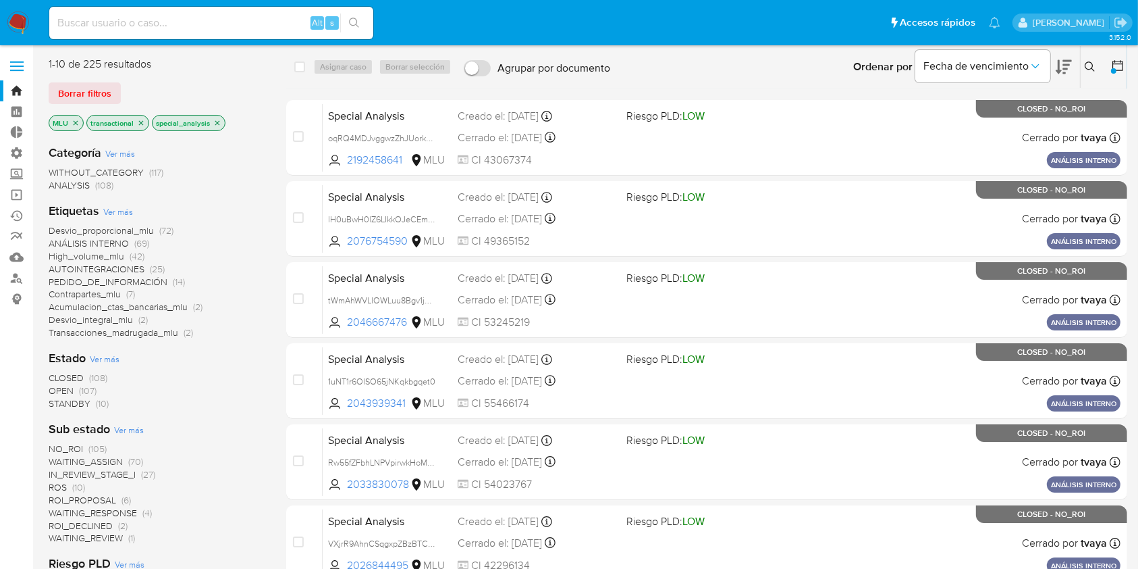
click at [75, 123] on icon "close-filter" at bounding box center [76, 123] width 8 height 8
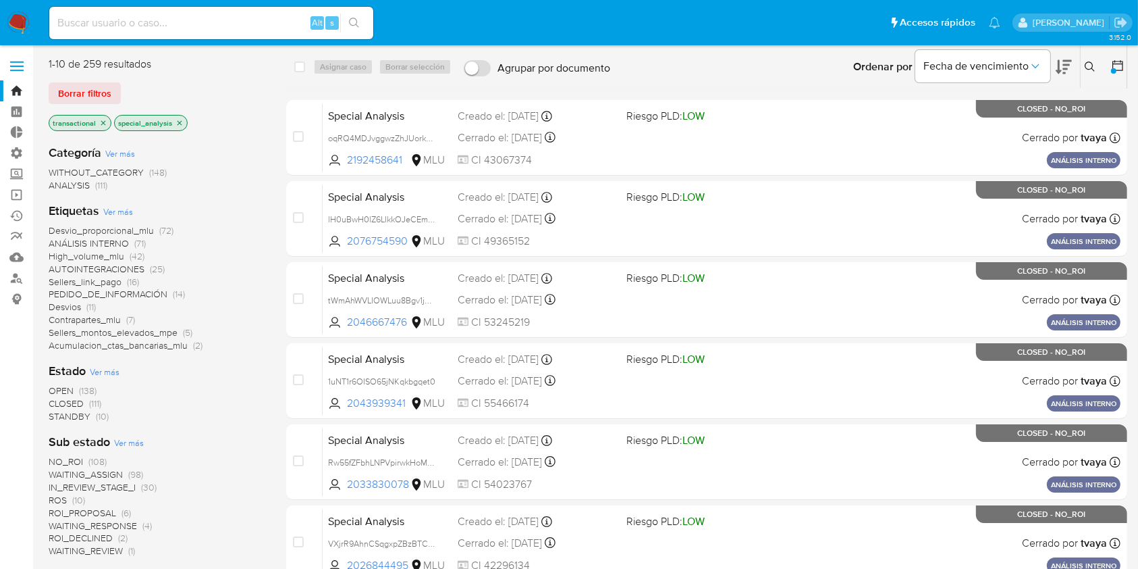
click at [1116, 71] on div at bounding box center [1113, 70] width 5 height 5
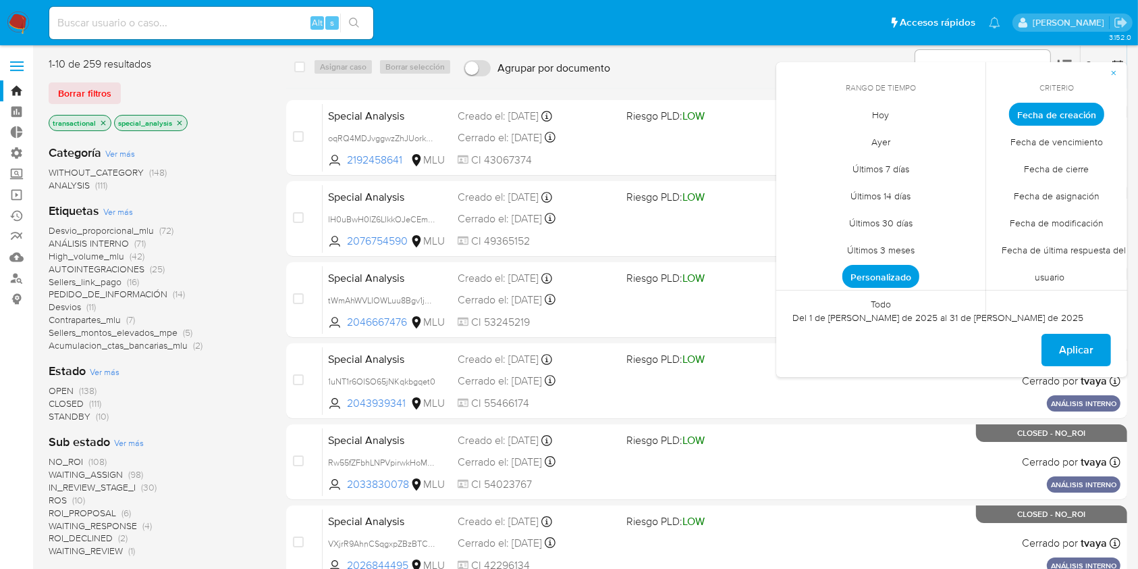
click at [226, 444] on div "Sub estado Ver más NO_ROI (108) WAITING_ASSIGN (98) IN_REVIEW_STAGE_I (30) ROS …" at bounding box center [157, 495] width 216 height 124
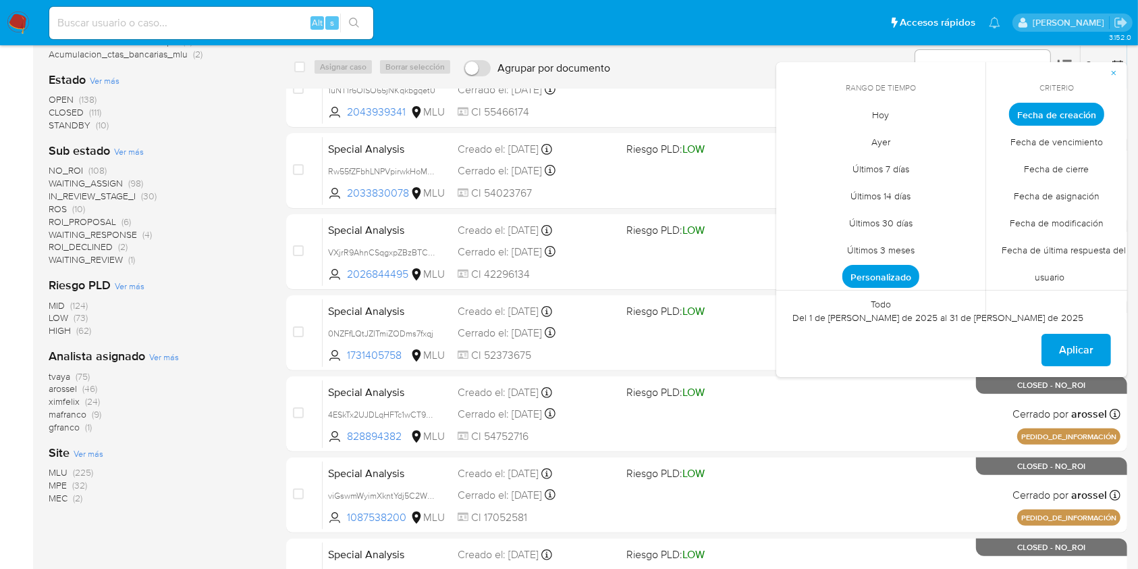
scroll to position [292, 0]
click at [57, 483] on span "MPE" at bounding box center [58, 484] width 18 height 14
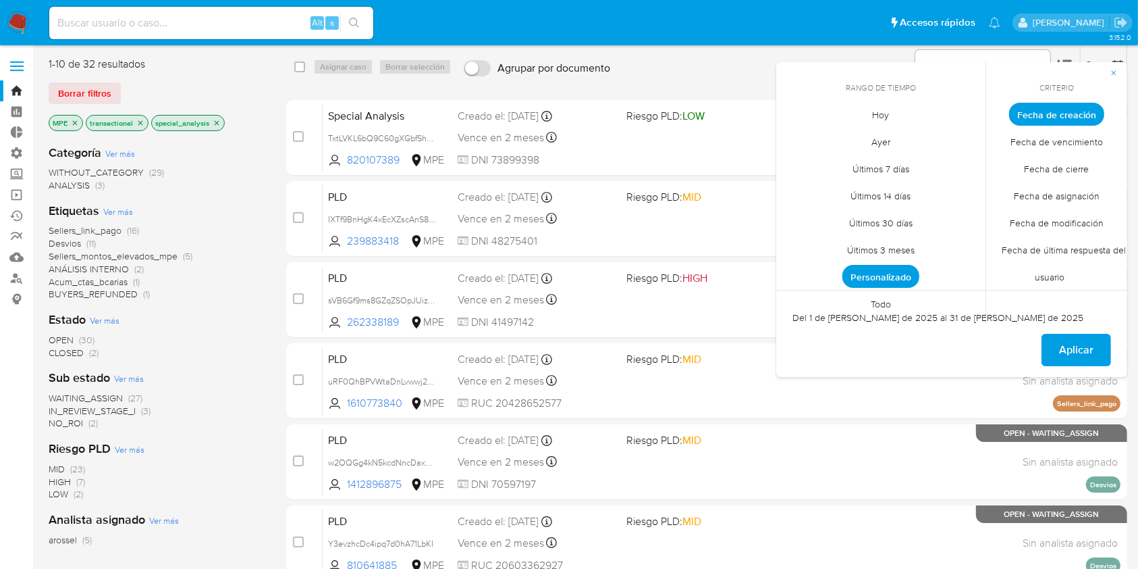
click at [121, 211] on span "Ver más" at bounding box center [118, 211] width 30 height 12
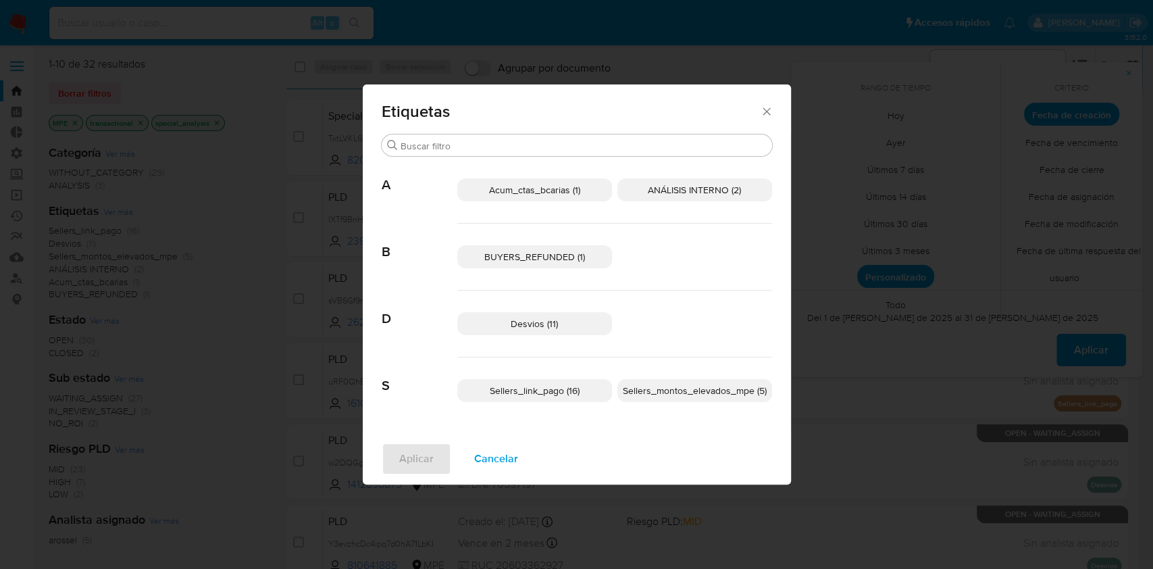
click at [756, 113] on span "Etiquetas" at bounding box center [571, 111] width 379 height 16
click at [761, 107] on icon "Cerrar" at bounding box center [767, 112] width 14 height 14
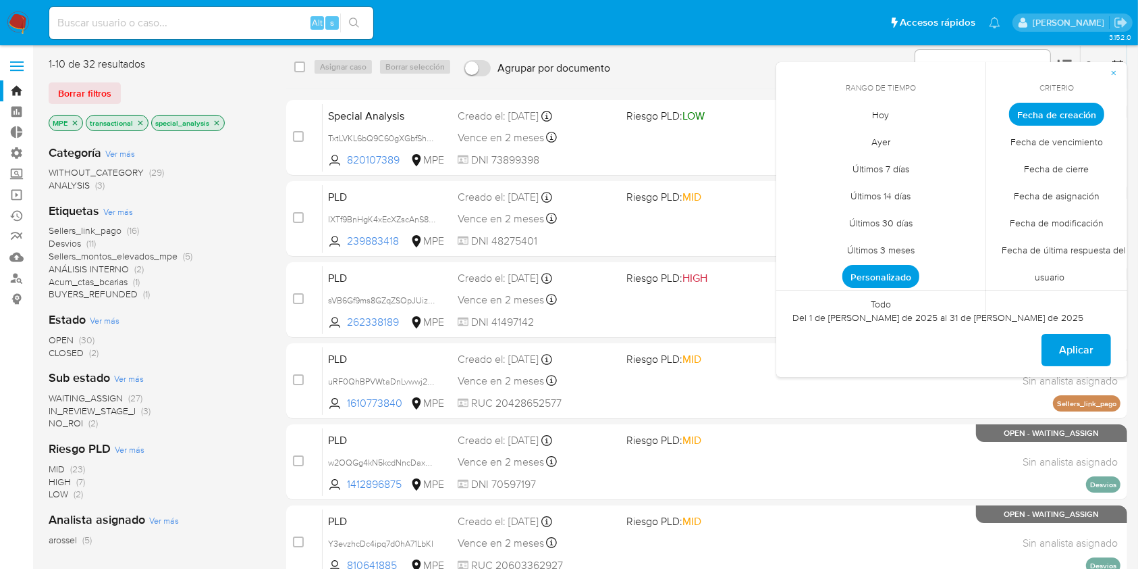
click at [895, 273] on span "Personalizado" at bounding box center [881, 276] width 77 height 23
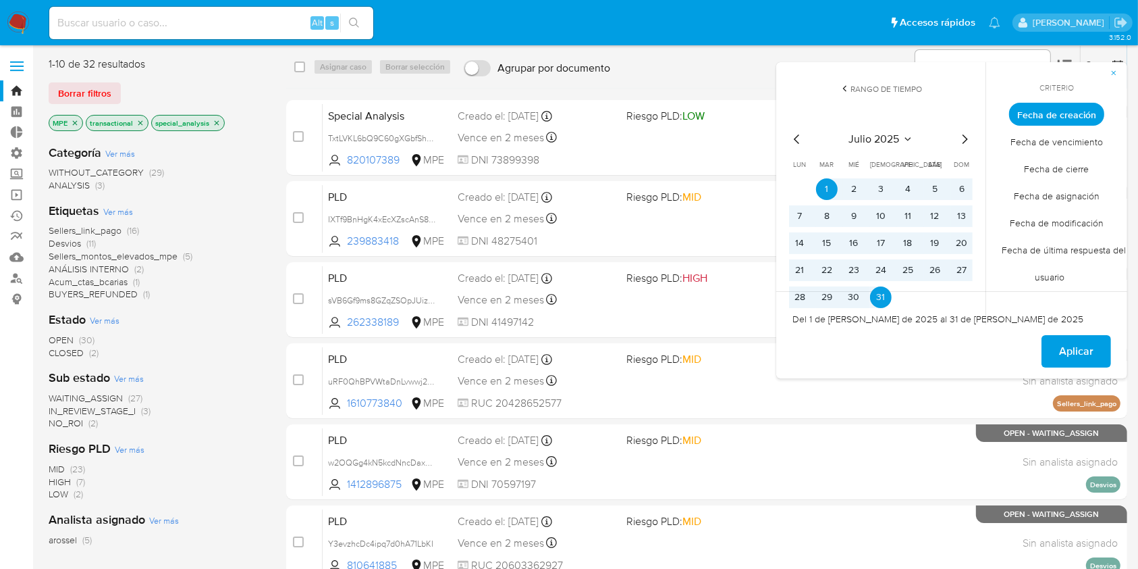
click at [799, 141] on icon "Mes anterior" at bounding box center [797, 139] width 16 height 16
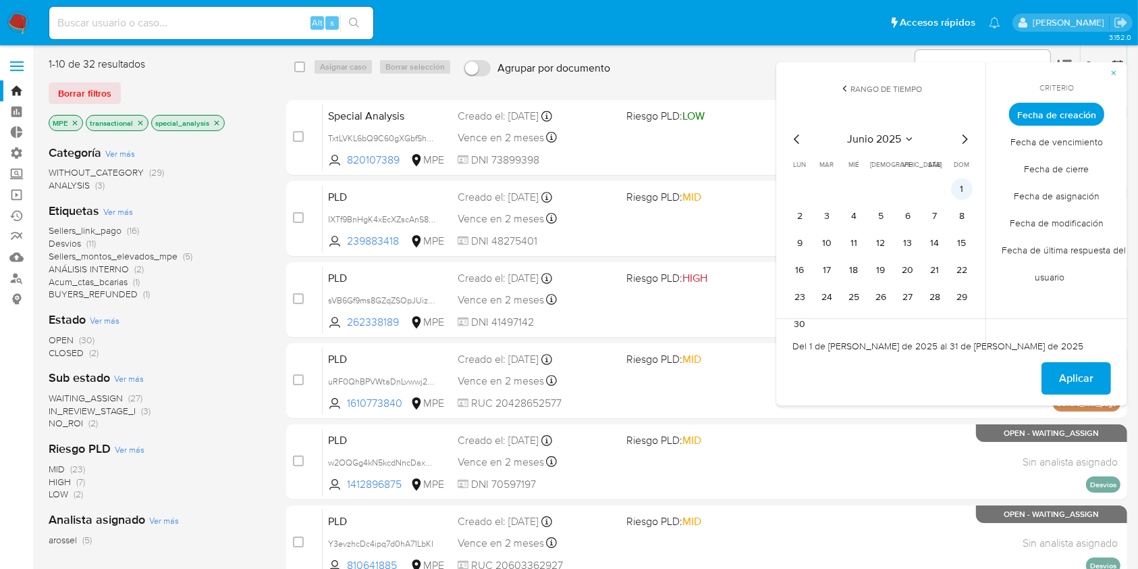
click at [966, 186] on button "1" at bounding box center [962, 189] width 22 height 22
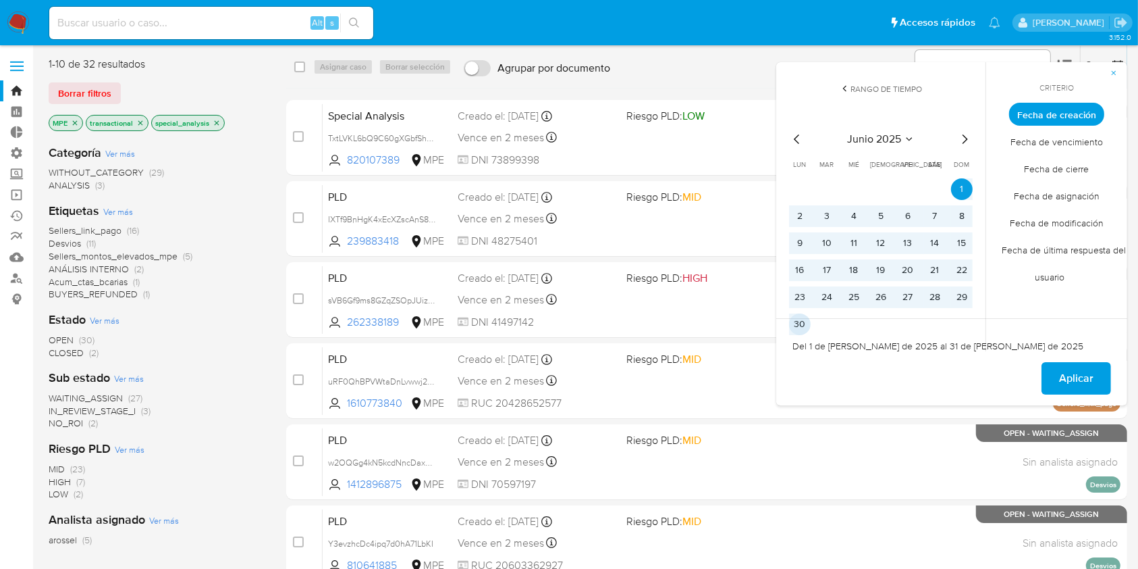
click at [794, 317] on button "30" at bounding box center [800, 324] width 22 height 22
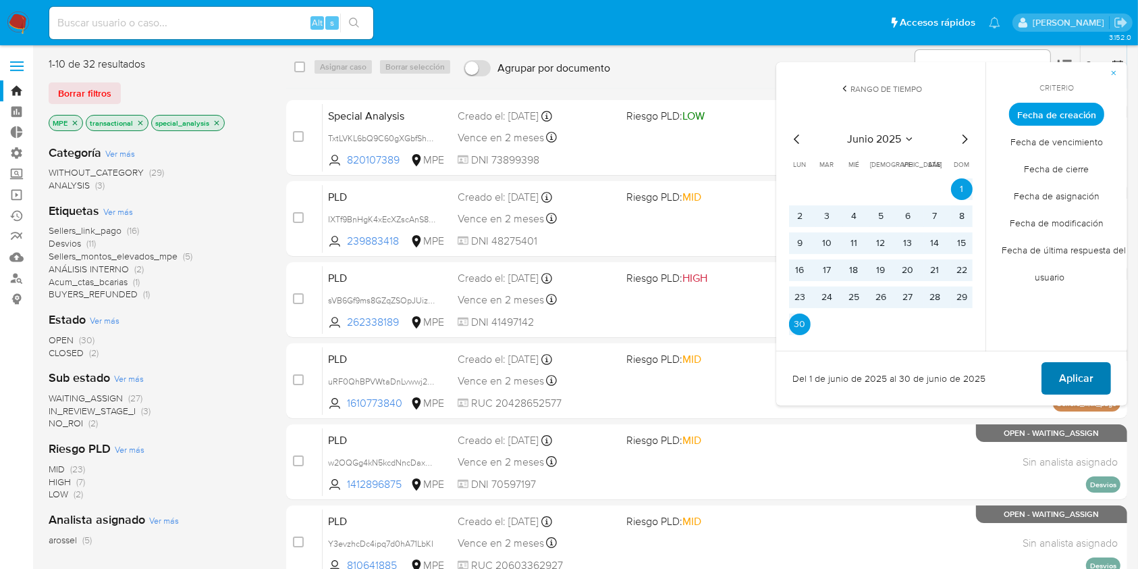
click at [1086, 363] on span "Aplicar" at bounding box center [1076, 378] width 34 height 30
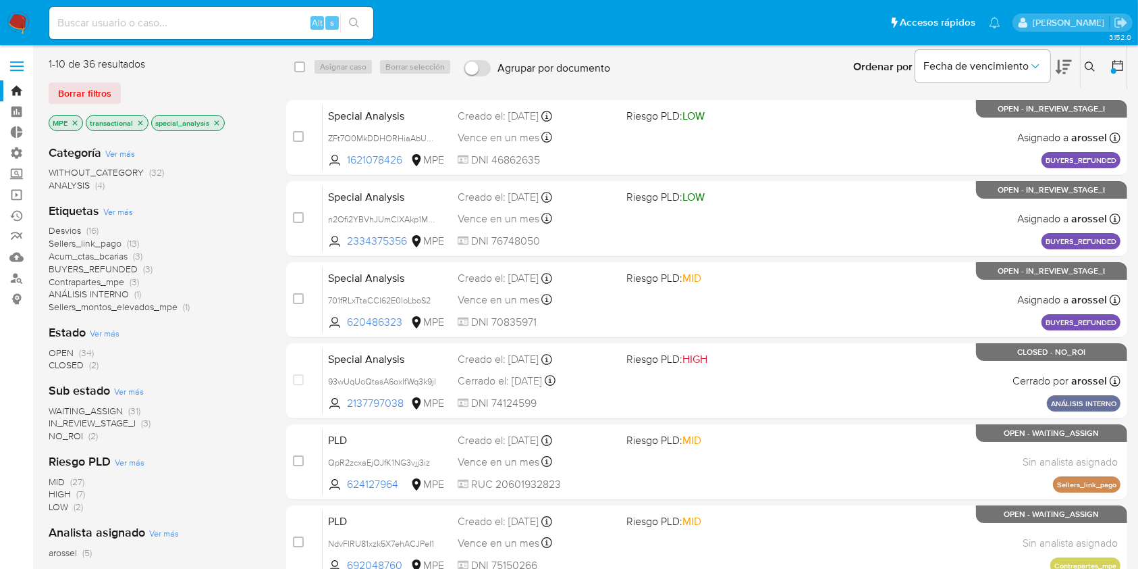
click at [125, 207] on span "Ver más" at bounding box center [118, 211] width 30 height 12
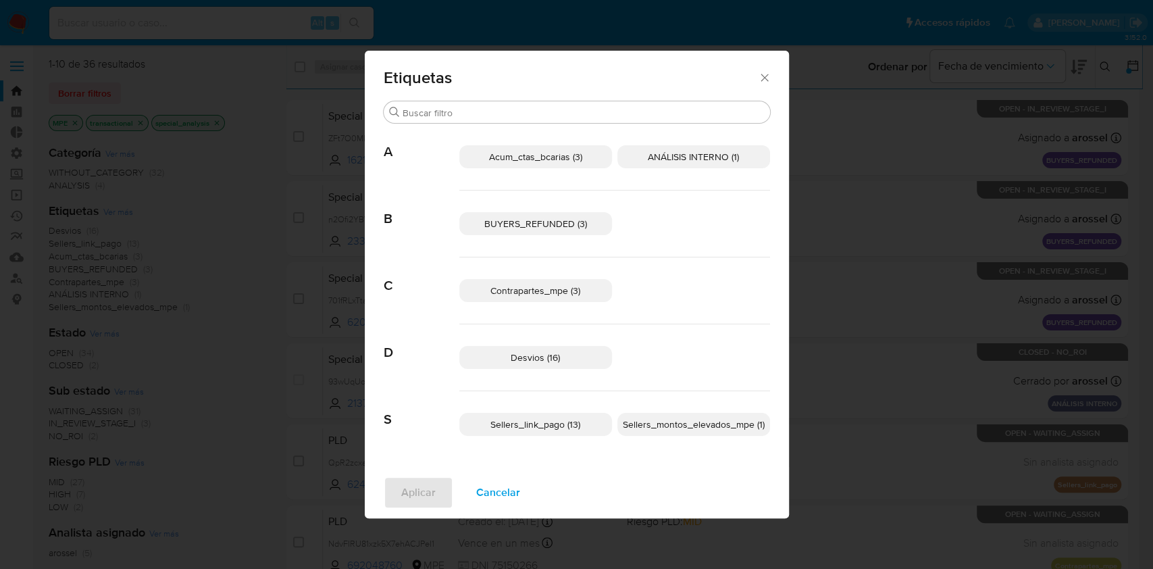
click at [761, 82] on icon "Cerrar" at bounding box center [765, 78] width 14 height 14
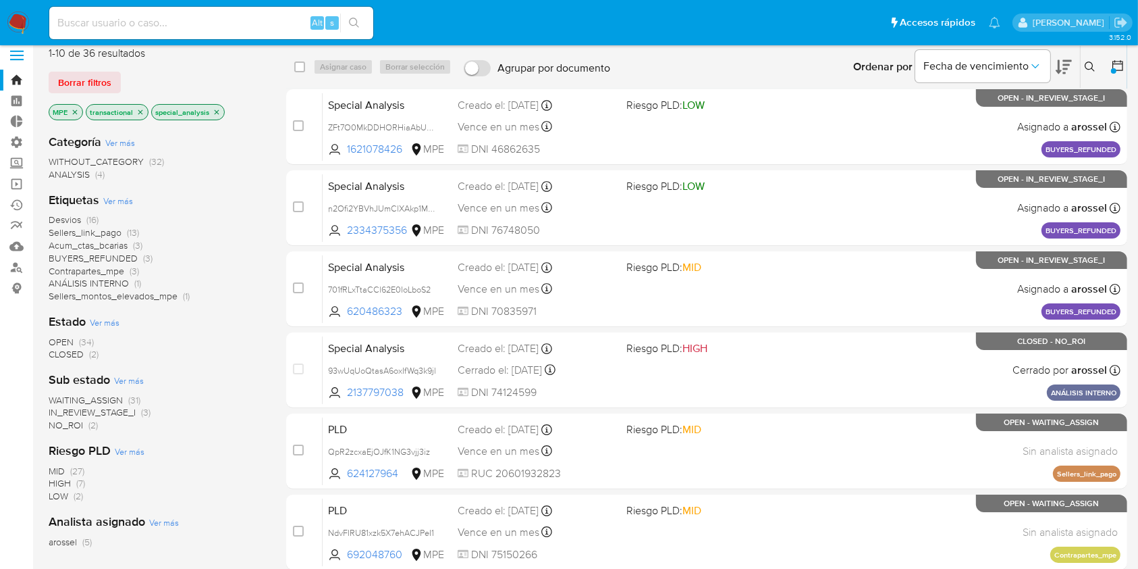
scroll to position [14, 0]
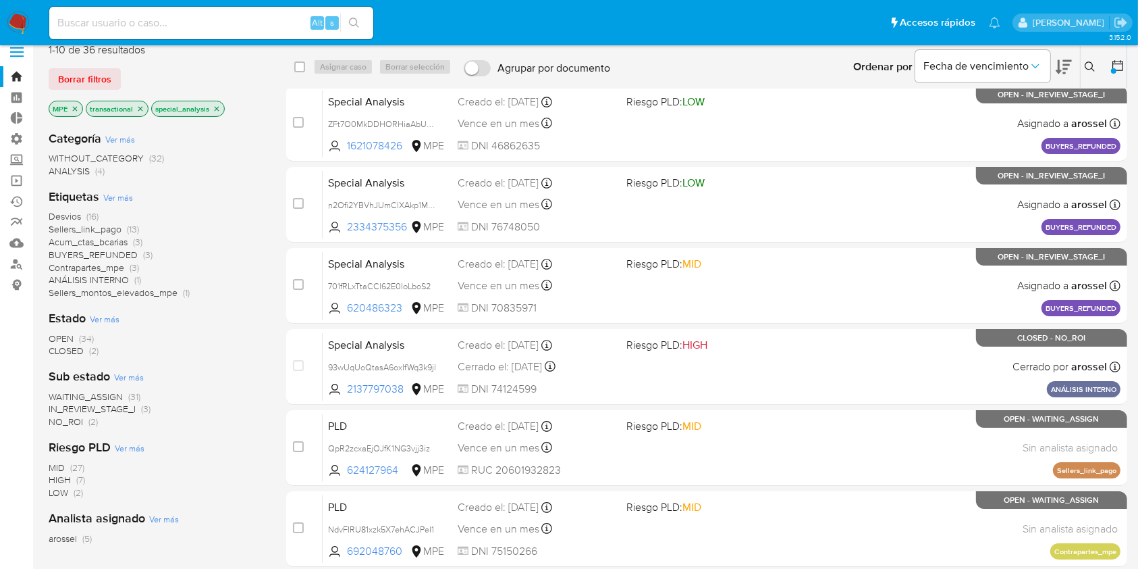
click at [1122, 61] on icon at bounding box center [1118, 65] width 11 height 11
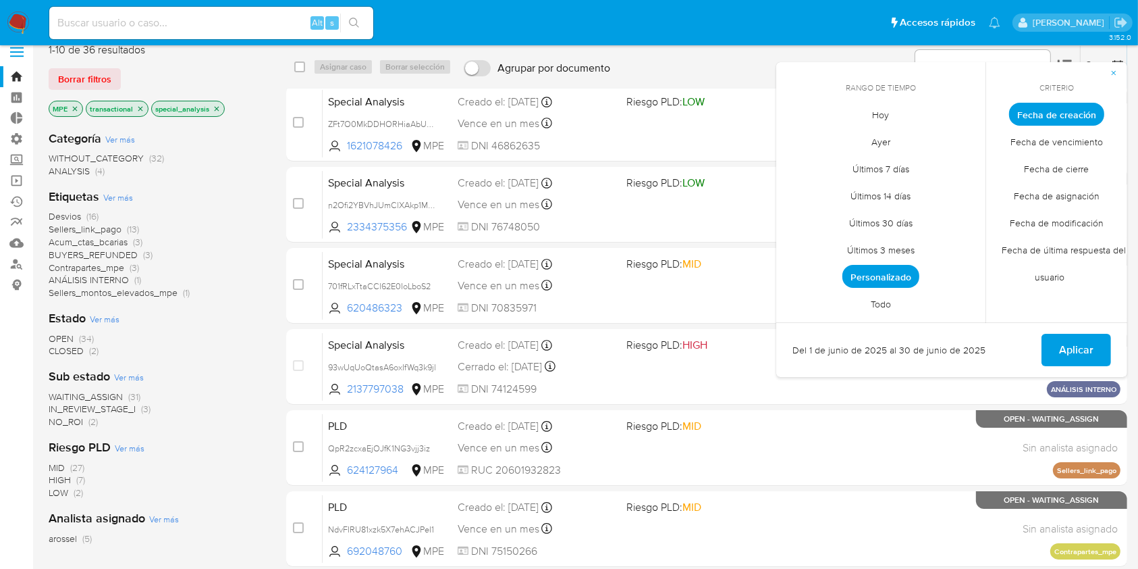
click at [907, 267] on span "Personalizado" at bounding box center [881, 276] width 77 height 23
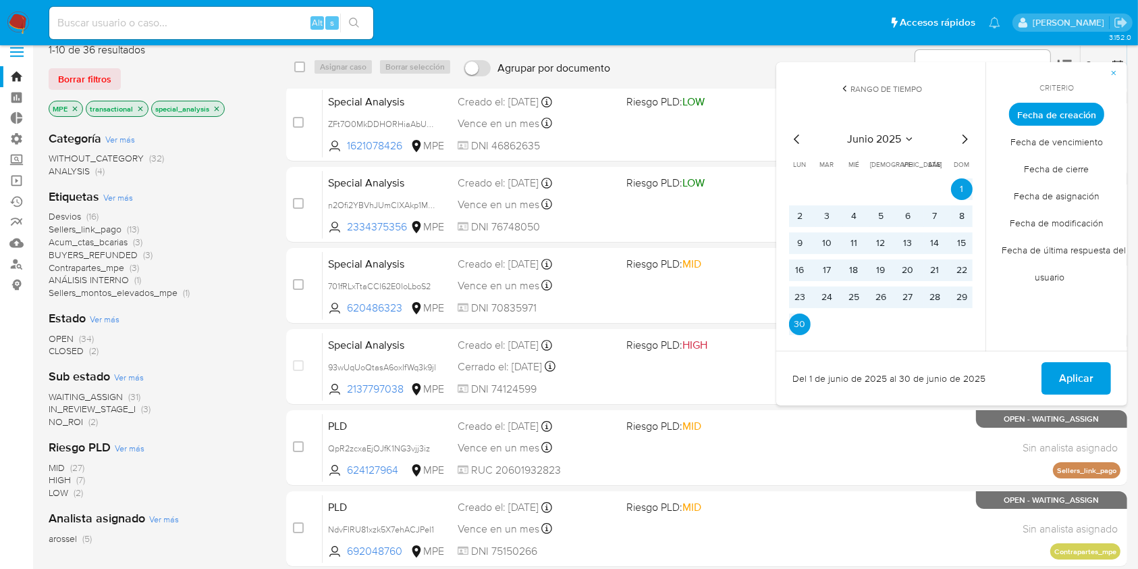
click at [965, 141] on icon "Mes siguiente" at bounding box center [965, 139] width 16 height 16
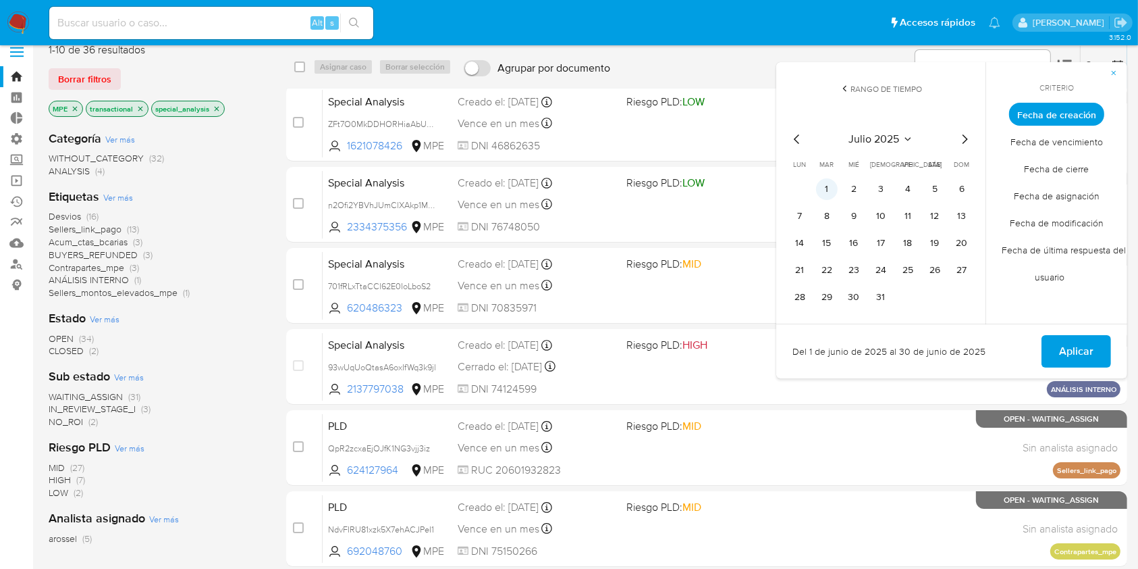
click at [827, 192] on button "1" at bounding box center [827, 189] width 22 height 22
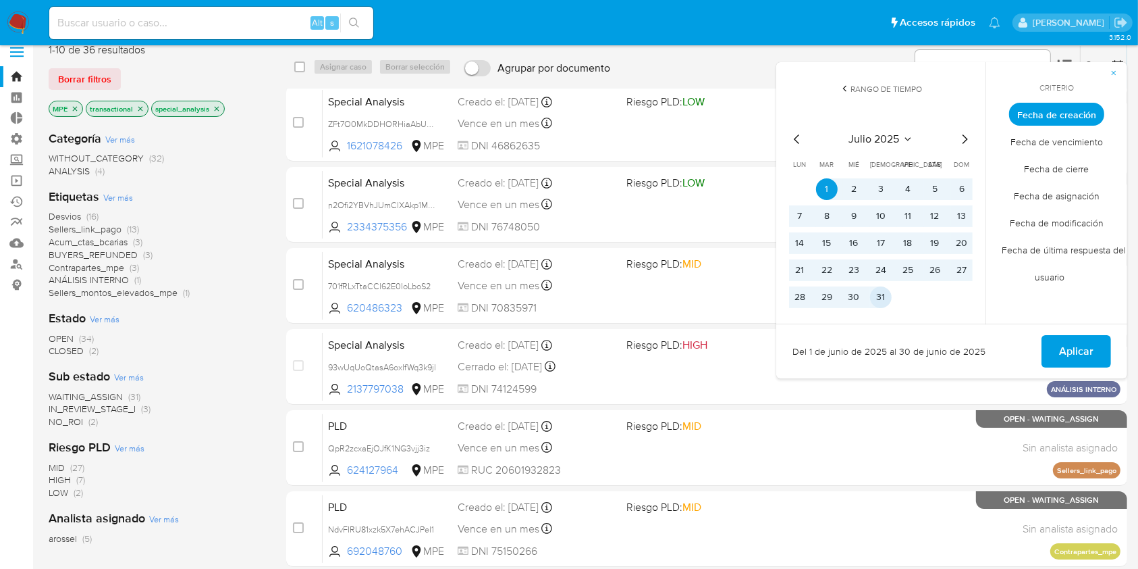
click at [878, 294] on button "31" at bounding box center [881, 297] width 22 height 22
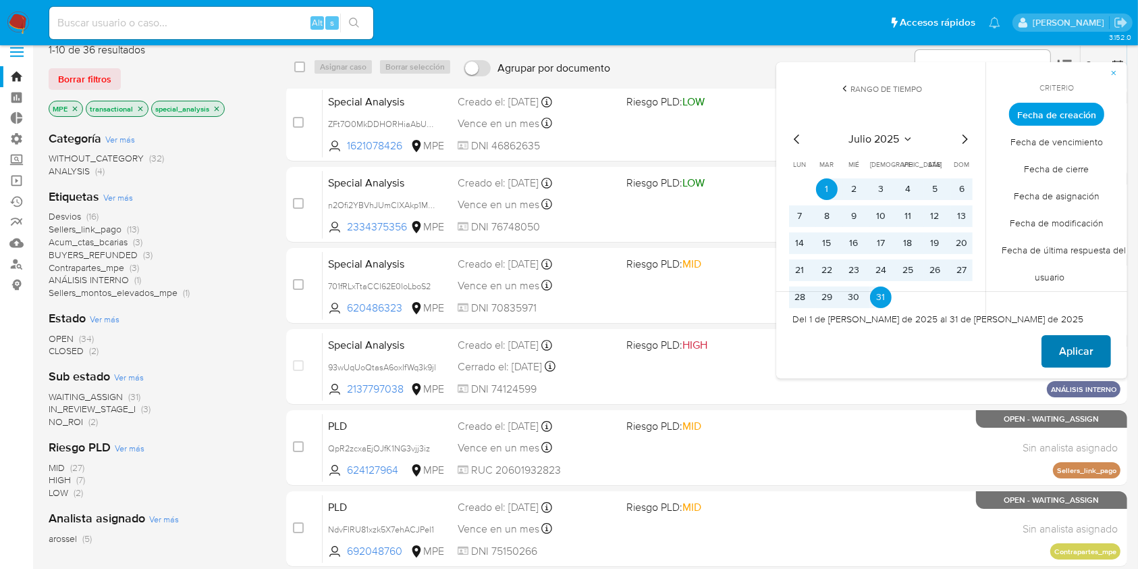
click at [1066, 352] on span "Aplicar" at bounding box center [1076, 351] width 34 height 30
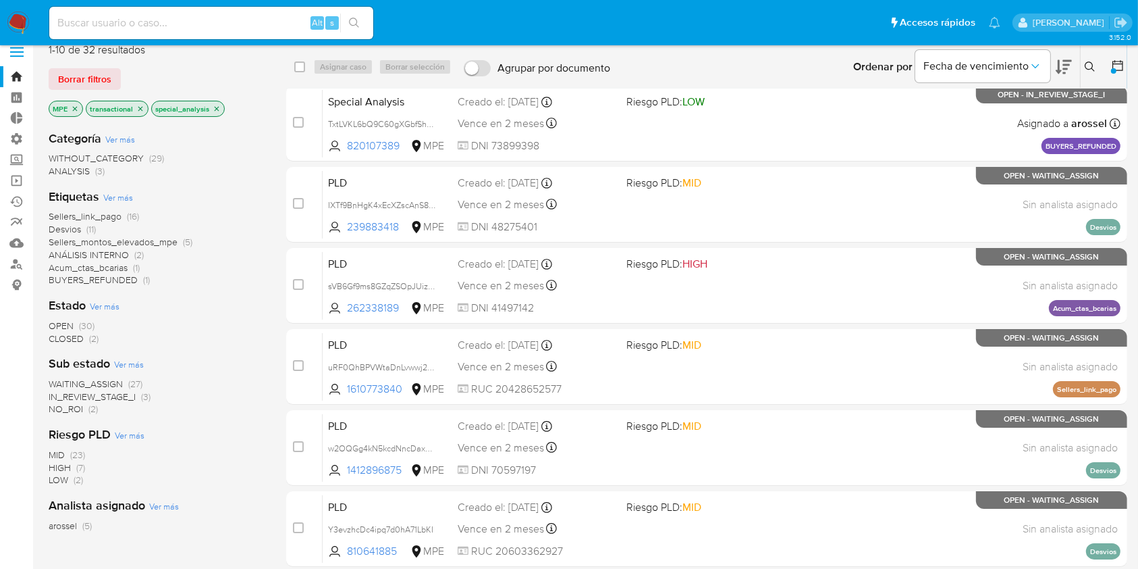
click at [1120, 67] on icon at bounding box center [1118, 66] width 14 height 14
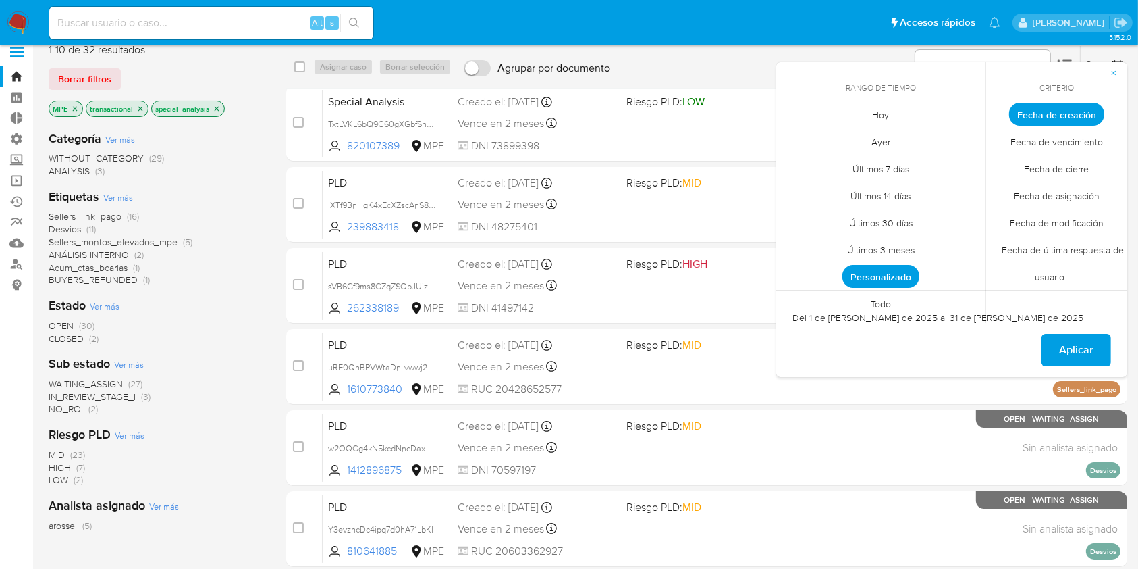
click at [897, 282] on span "Personalizado" at bounding box center [881, 276] width 77 height 23
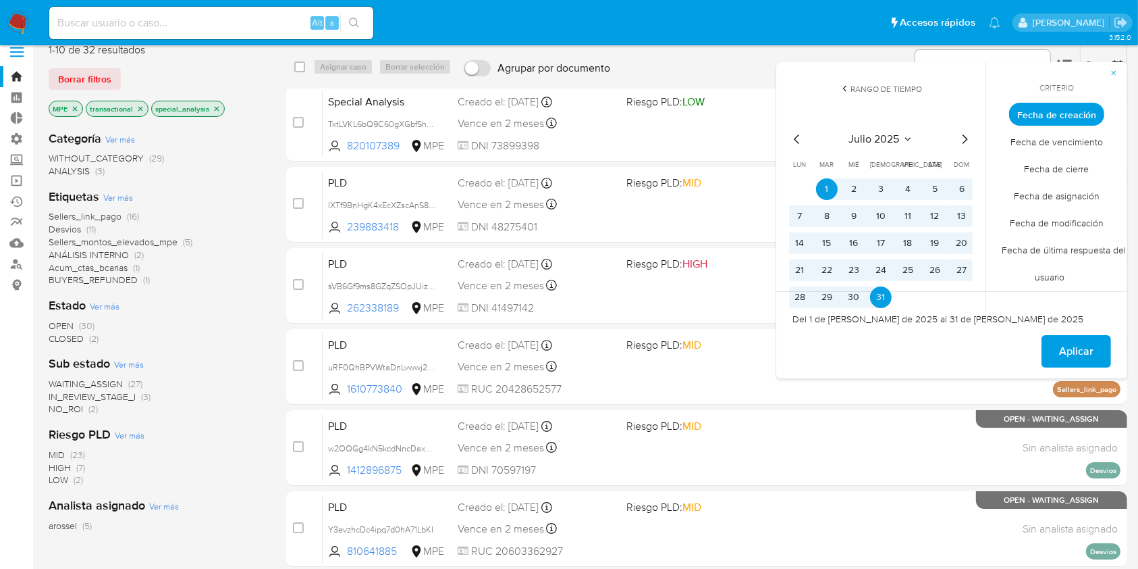
click at [796, 144] on icon "Mes anterior" at bounding box center [797, 139] width 16 height 16
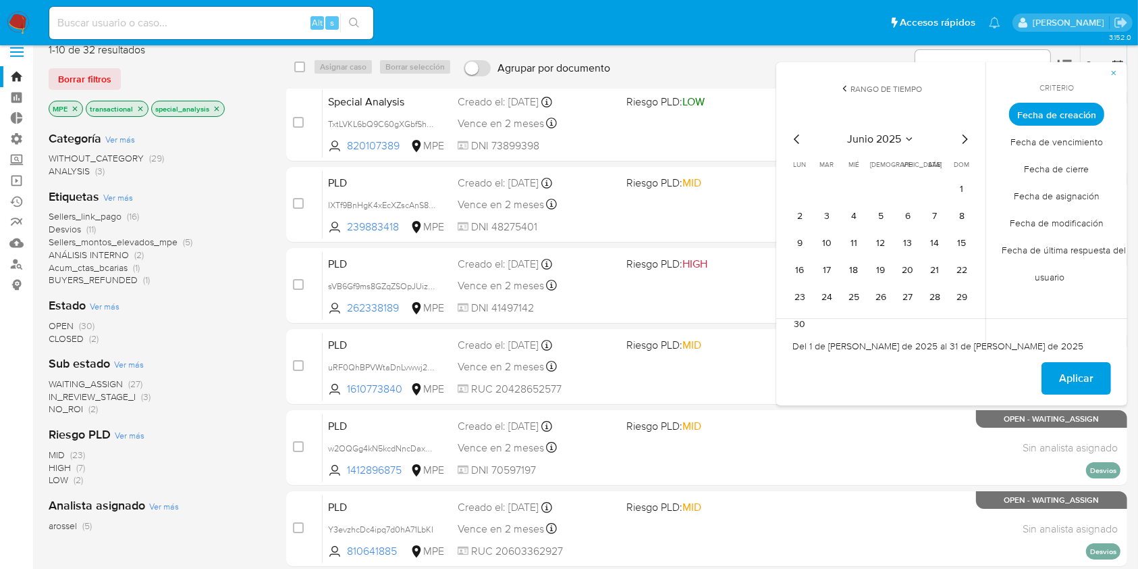
click at [796, 144] on icon "Mes anterior" at bounding box center [797, 139] width 16 height 16
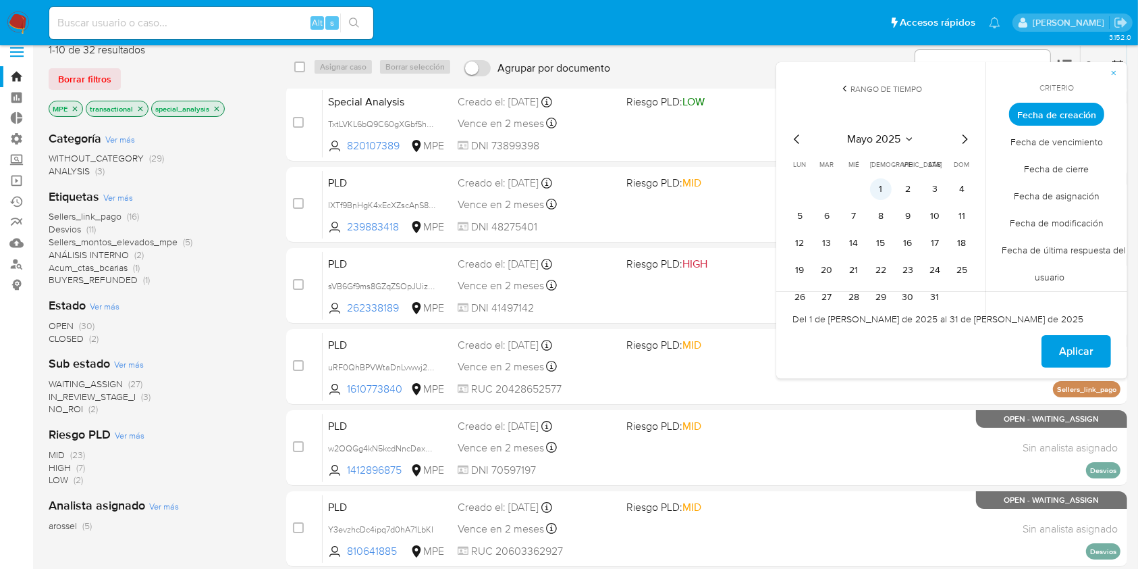
click at [878, 194] on button "1" at bounding box center [881, 189] width 22 height 22
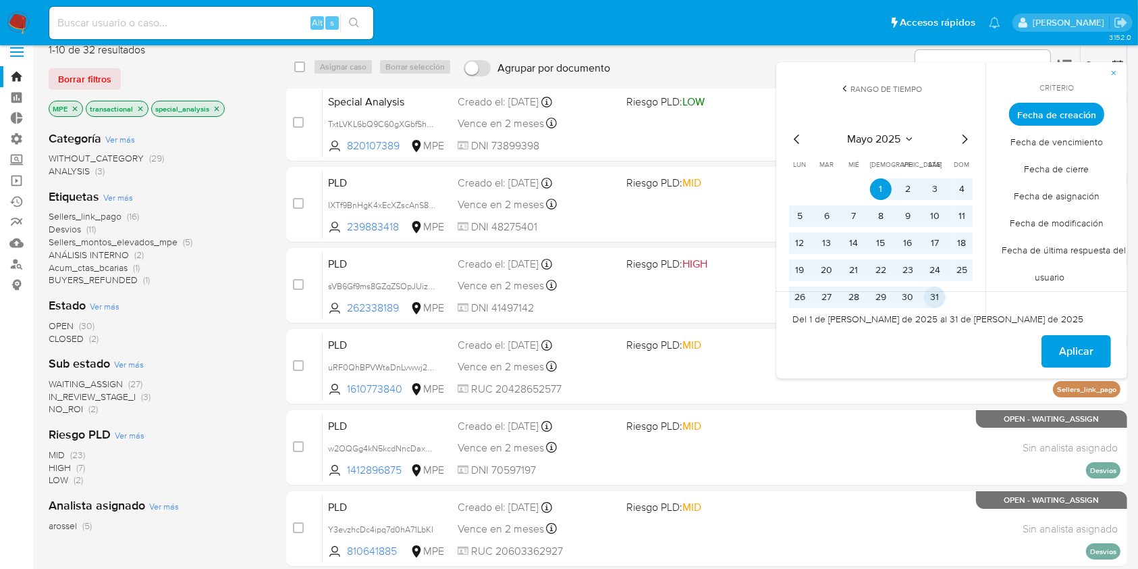
click at [930, 298] on button "31" at bounding box center [935, 297] width 22 height 22
click at [1084, 364] on span "Aplicar" at bounding box center [1076, 351] width 34 height 30
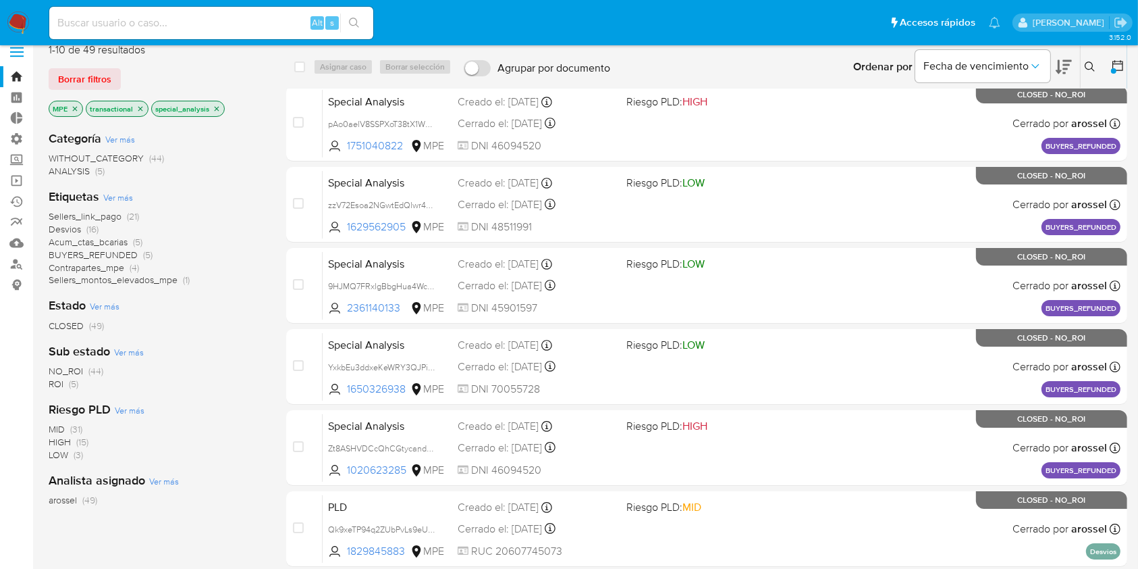
click at [1123, 72] on button at bounding box center [1119, 67] width 16 height 16
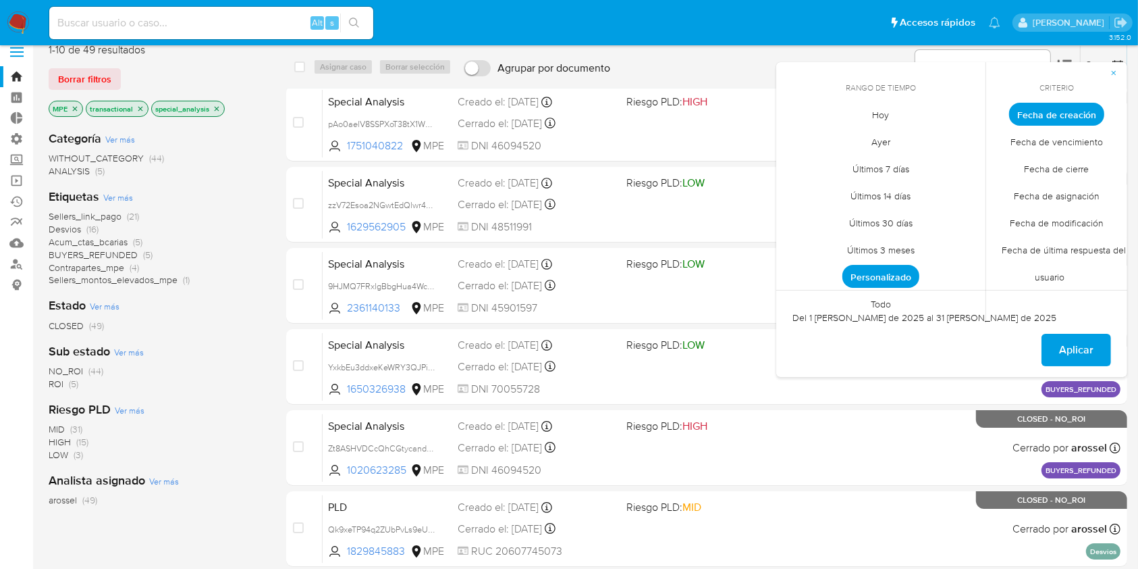
click at [898, 278] on span "Personalizado" at bounding box center [881, 276] width 77 height 23
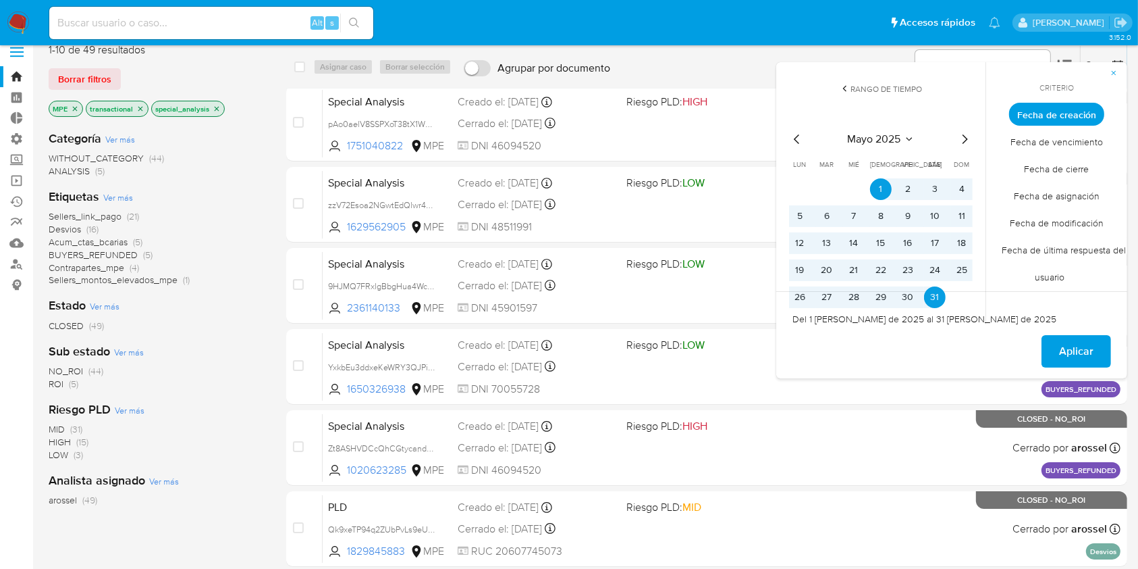
click at [798, 138] on icon "Mes anterior" at bounding box center [797, 139] width 16 height 16
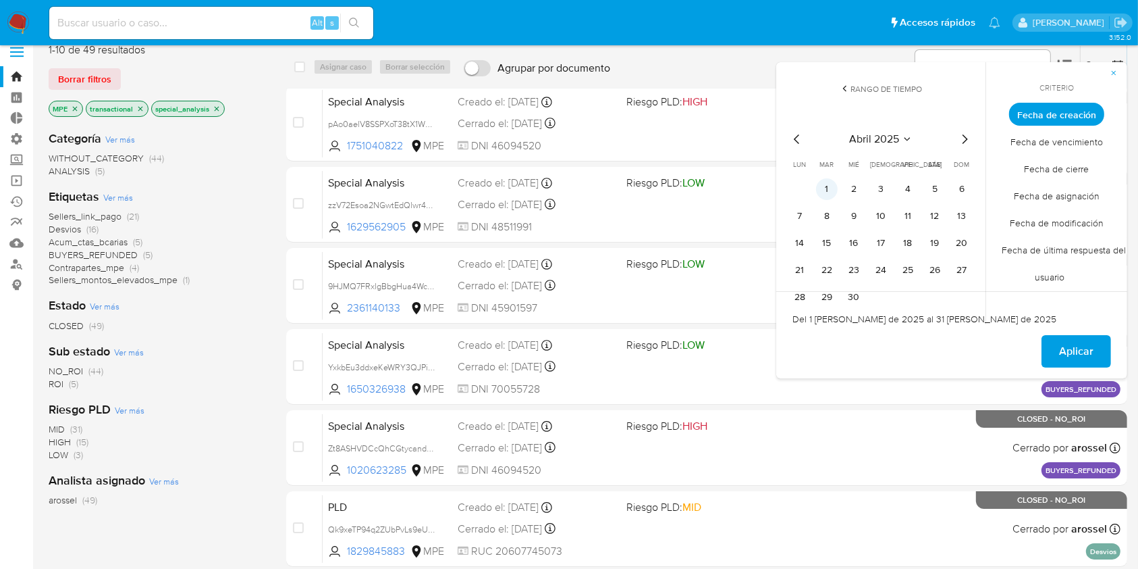
click at [836, 190] on button "1" at bounding box center [827, 189] width 22 height 22
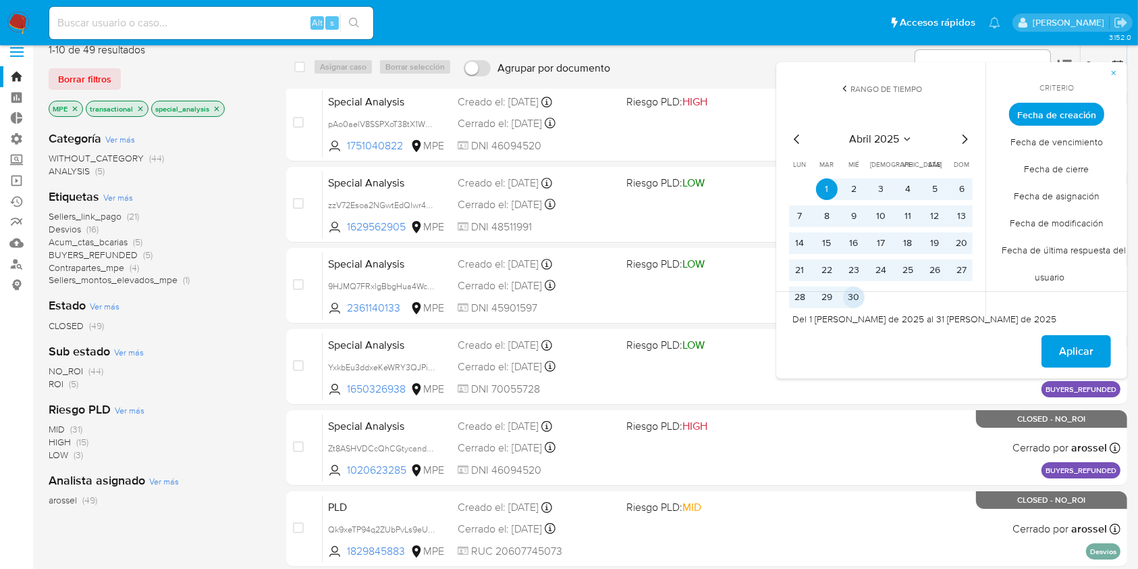
click at [861, 289] on td "30" at bounding box center [854, 297] width 22 height 22
click at [853, 305] on button "30" at bounding box center [854, 297] width 22 height 22
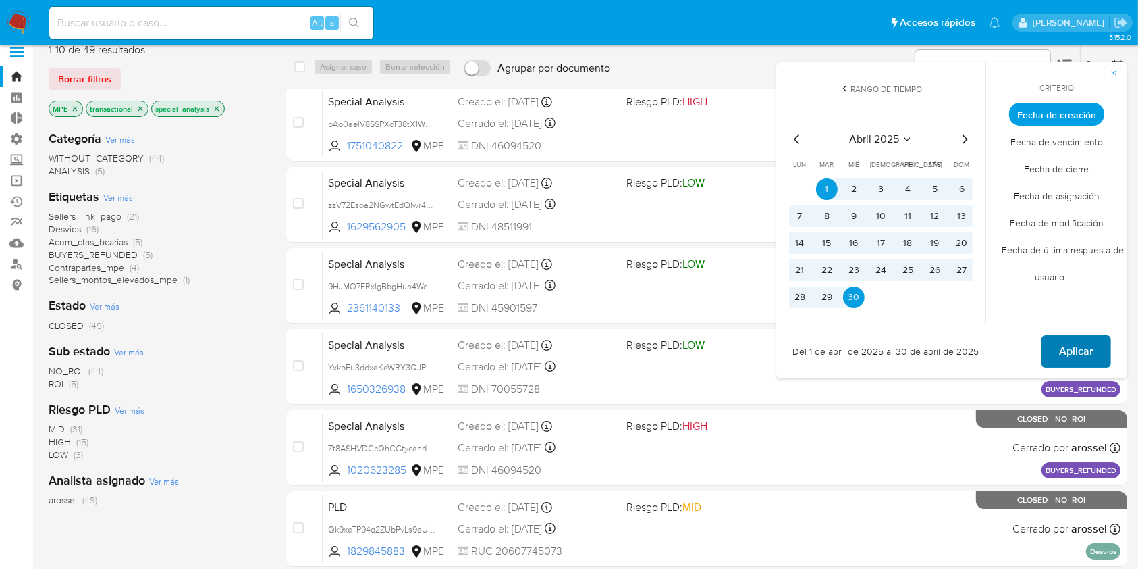
click at [1064, 350] on span "Aplicar" at bounding box center [1076, 351] width 34 height 30
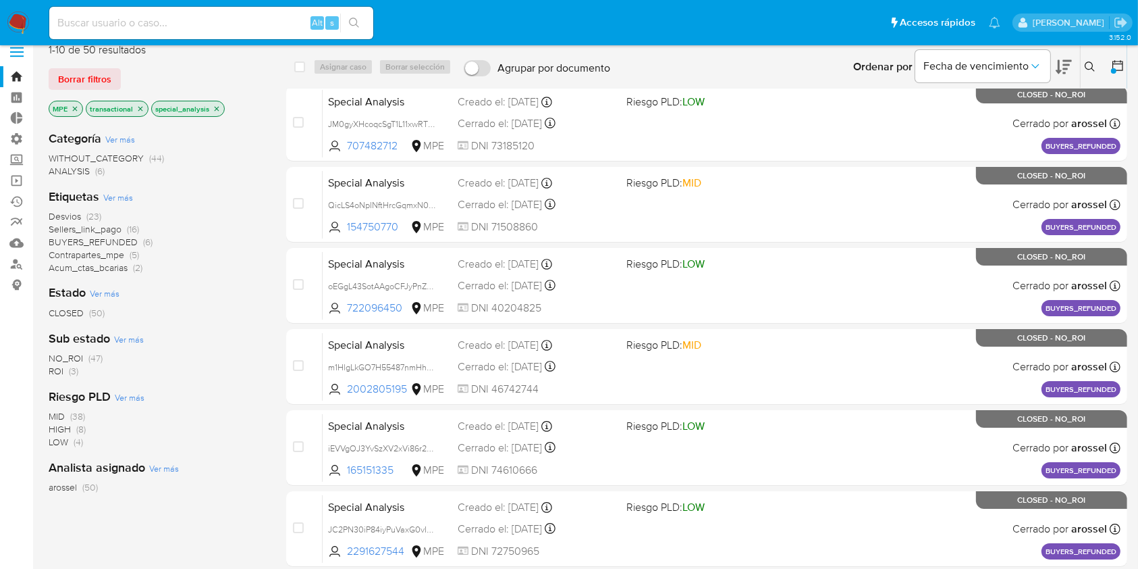
click at [1124, 66] on icon at bounding box center [1118, 66] width 14 height 14
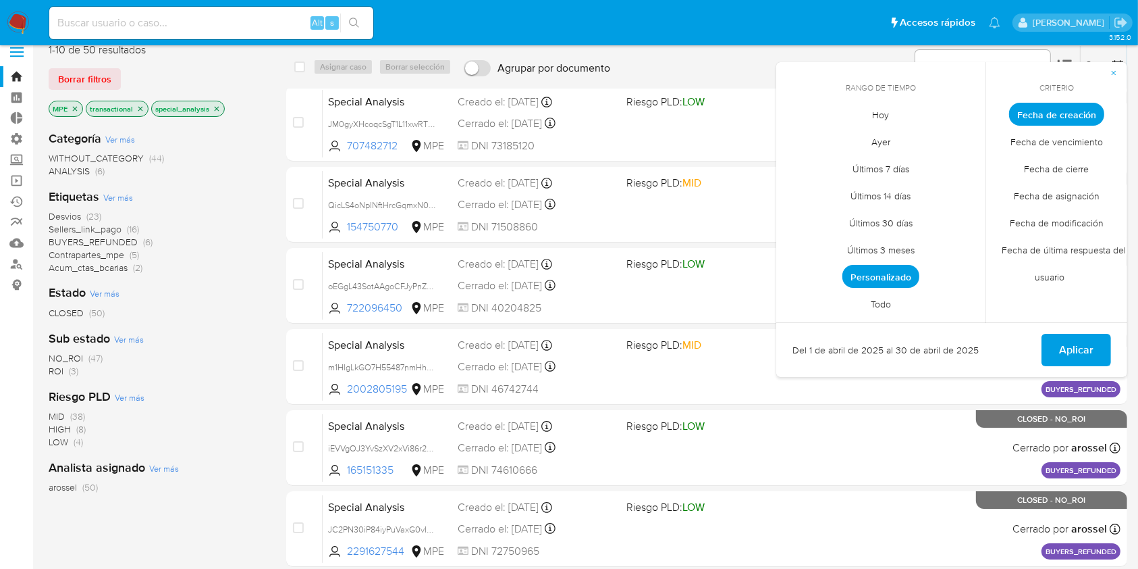
click at [1056, 163] on span "Fecha de cierre" at bounding box center [1057, 169] width 93 height 28
click at [891, 271] on span "Personalizado" at bounding box center [881, 276] width 77 height 23
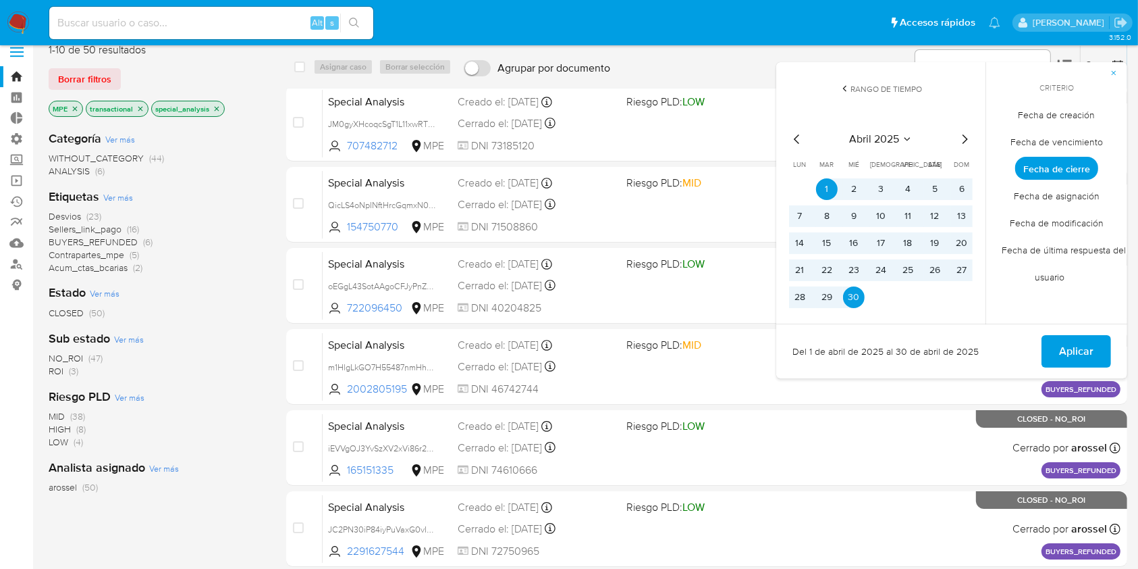
click at [960, 145] on icon "Mes siguiente" at bounding box center [965, 139] width 16 height 16
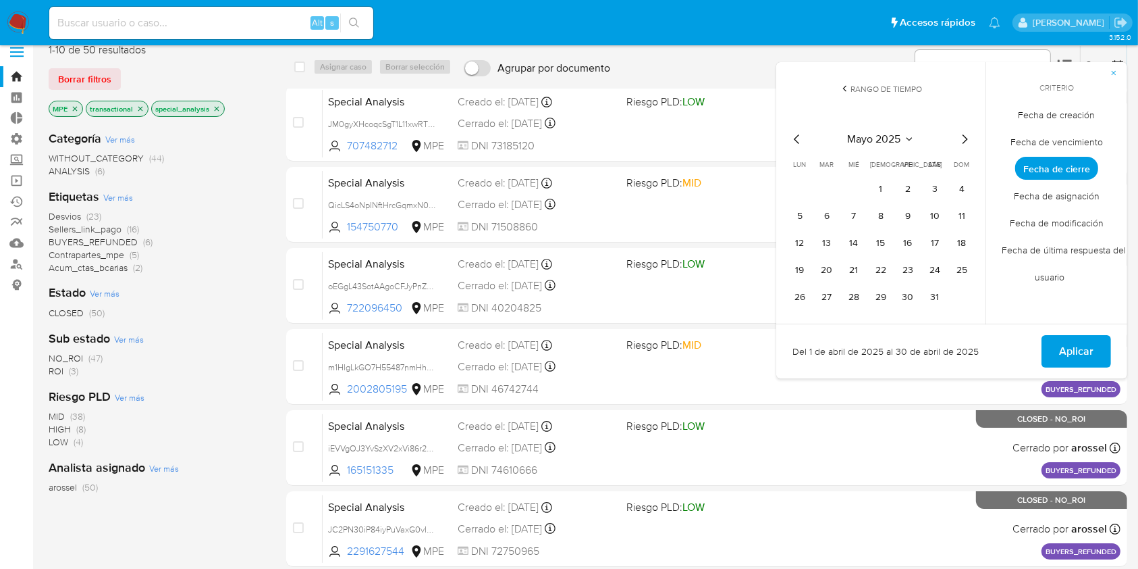
click at [960, 145] on icon "Mes siguiente" at bounding box center [965, 139] width 16 height 16
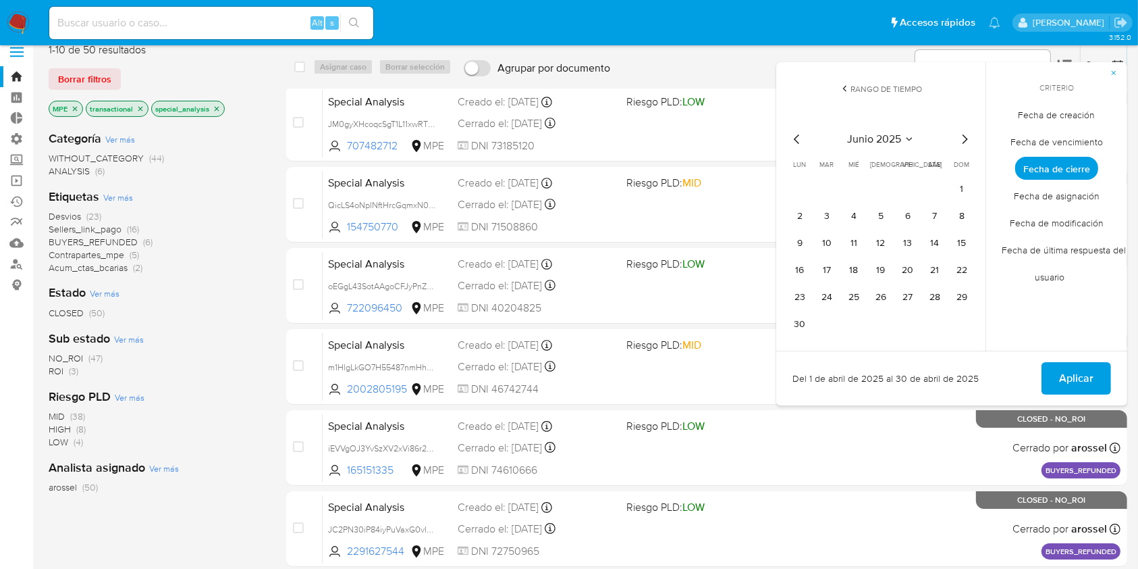
click at [960, 145] on icon "Mes siguiente" at bounding box center [965, 139] width 16 height 16
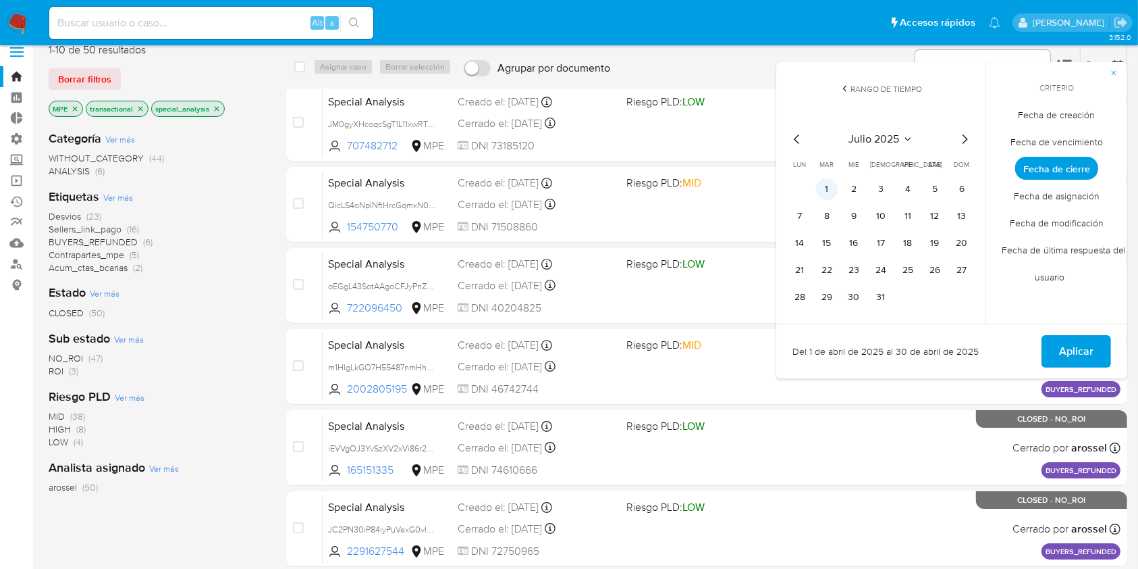
click at [833, 192] on button "1" at bounding box center [827, 189] width 22 height 22
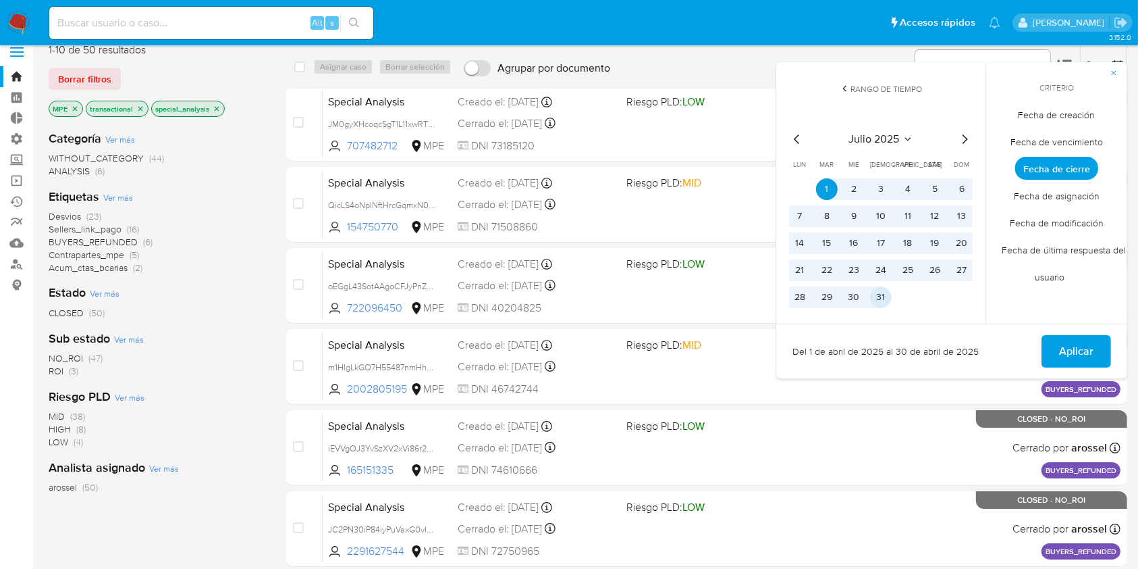
click at [883, 294] on button "31" at bounding box center [881, 297] width 22 height 22
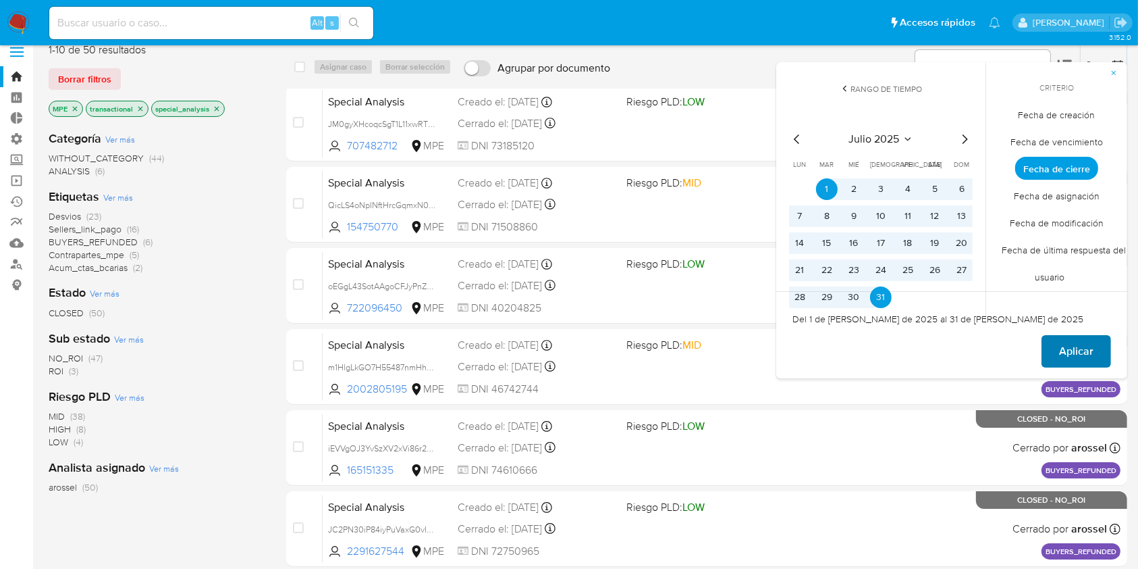
click at [1073, 348] on span "Aplicar" at bounding box center [1076, 351] width 34 height 30
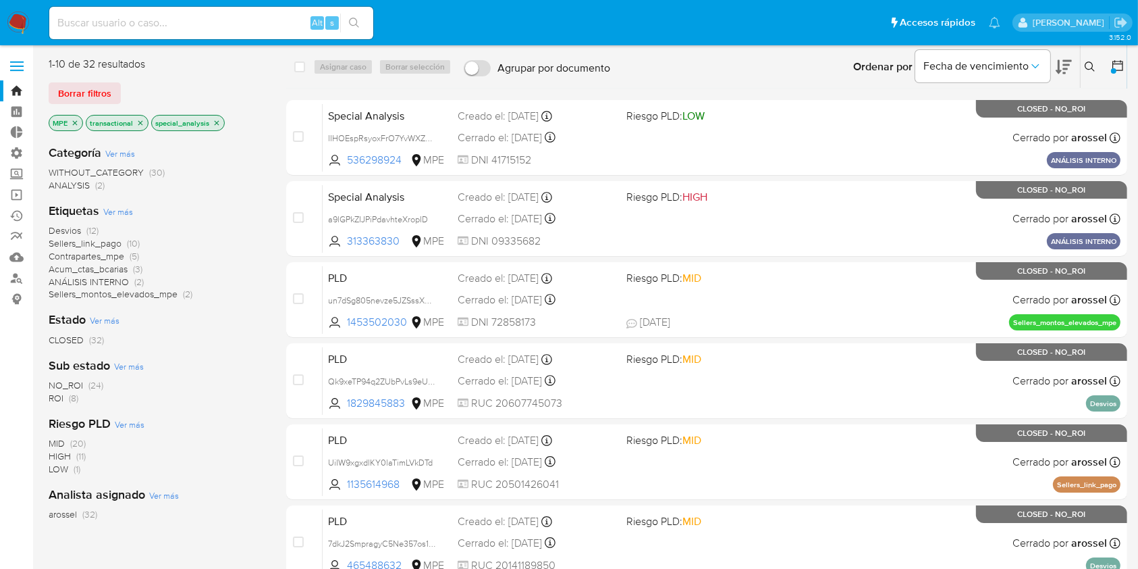
click at [259, 289] on div "Desvios (12) Sellers_link_pago (10) Contrapartes_mpe (5) Acum_ctas_bcarias (3) …" at bounding box center [157, 262] width 216 height 76
click at [1113, 62] on icon at bounding box center [1118, 66] width 14 height 14
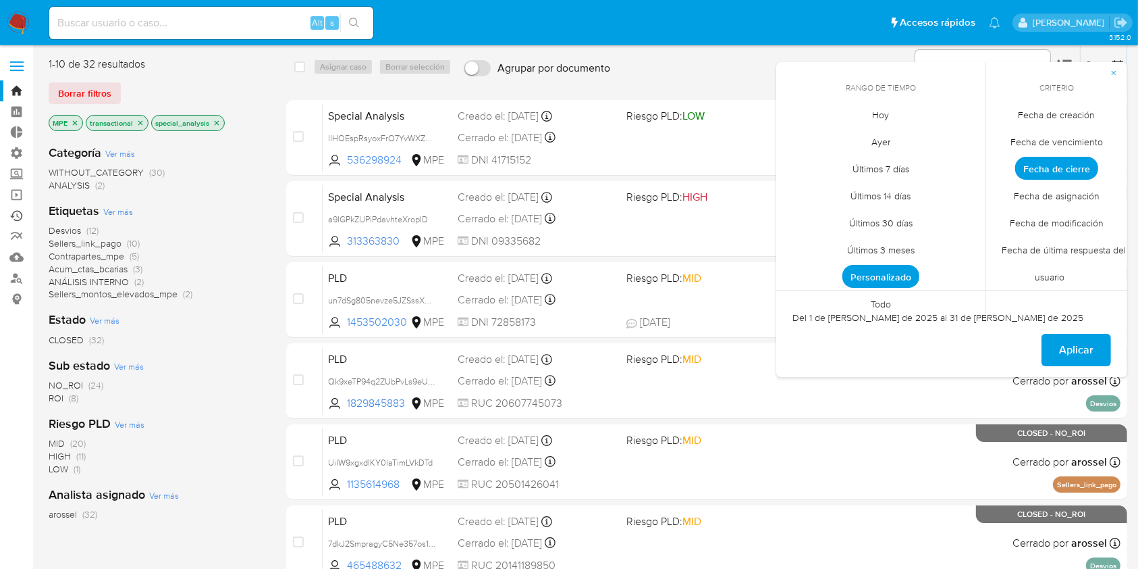
click at [14, 219] on link "Ejecuciones automáticas" at bounding box center [80, 215] width 161 height 21
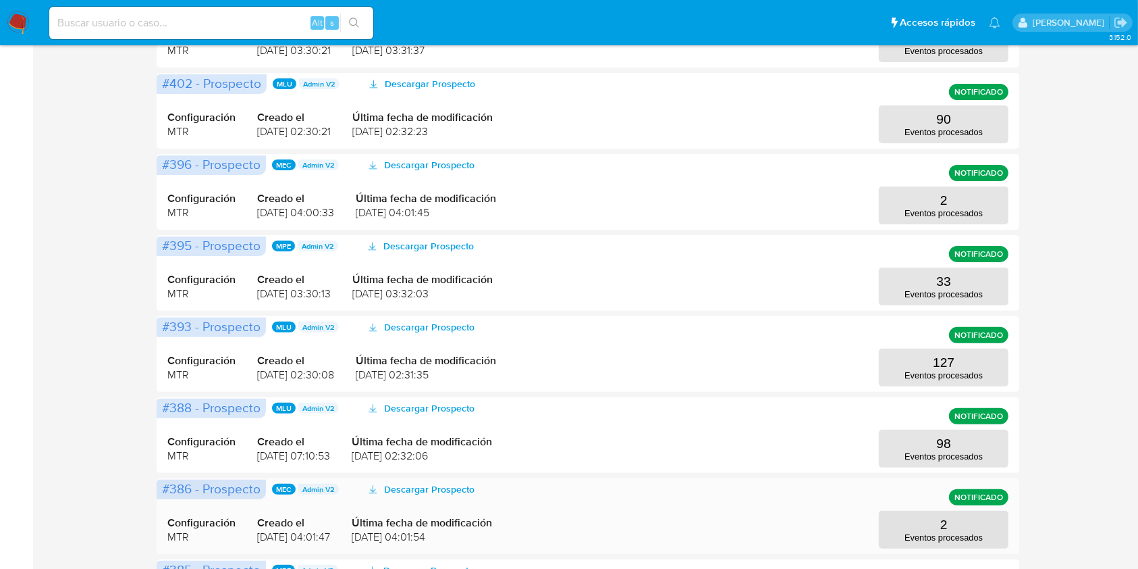
scroll to position [341, 0]
